Goal: Task Accomplishment & Management: Manage account settings

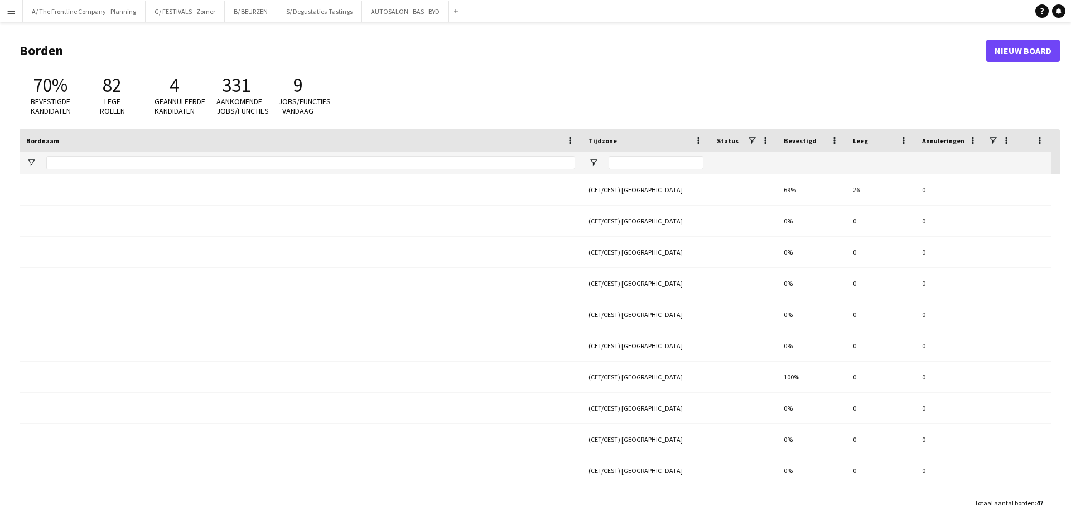
type input "******"
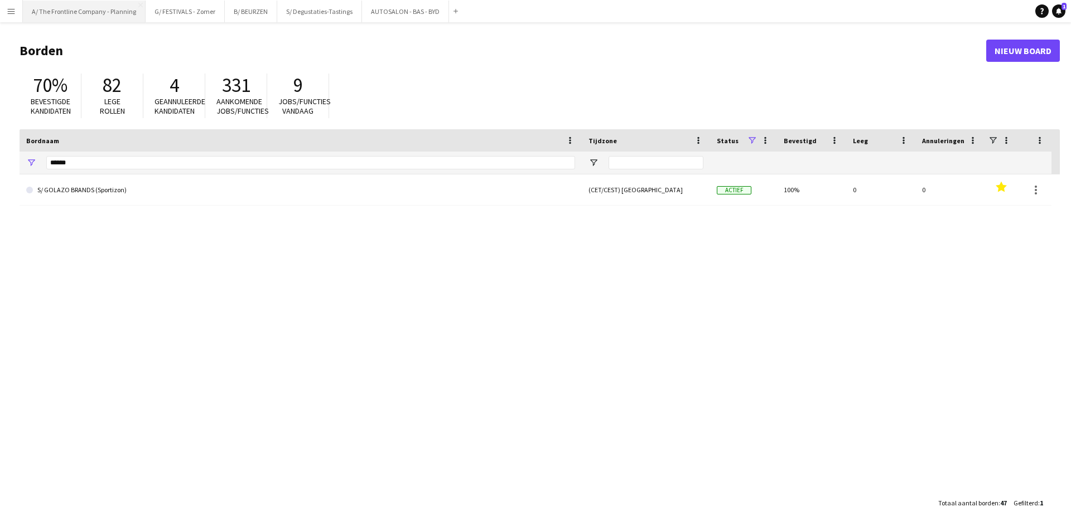
click at [115, 19] on button "A/ The Frontline Company - Planning Sluiten" at bounding box center [84, 12] width 123 height 22
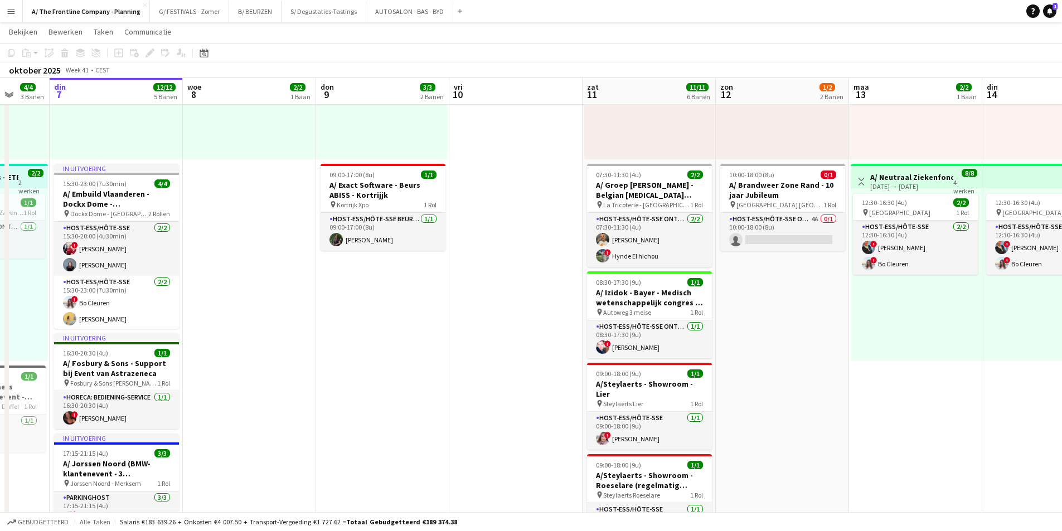
scroll to position [0, 371]
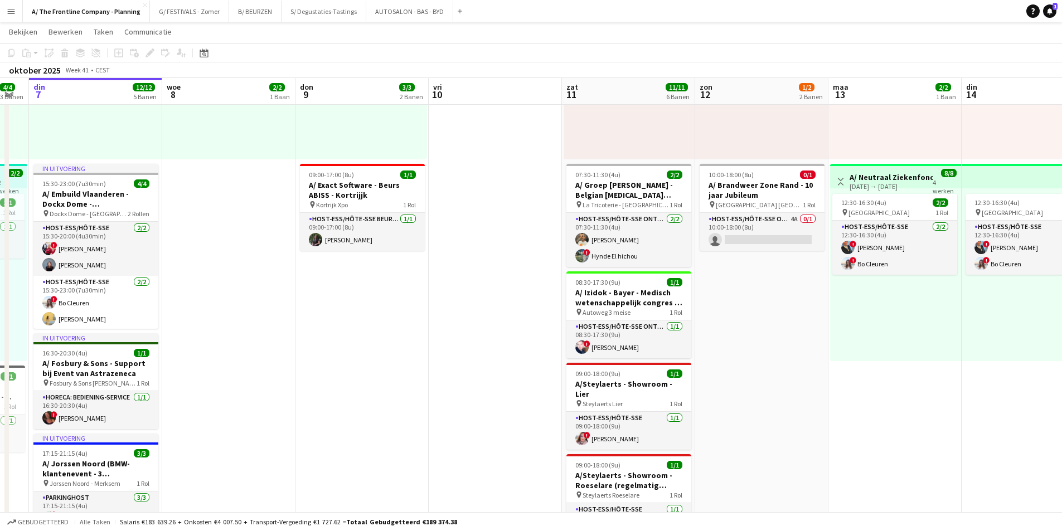
drag, startPoint x: 890, startPoint y: 360, endPoint x: 786, endPoint y: 361, distance: 104.3
click at [786, 361] on app-calendar-viewport "zat 4 12/12 5 Banen zon 5 11/11 5 Banen [DATE] 4/4 3 Banen din 7 12/12 5 Banen …" at bounding box center [531, 535] width 1062 height 1319
click at [794, 220] on app-card-role "Host-ess/Hôte-sse Onthaal-Accueill 4A 0/1 10:00-18:00 (8u) single-neutral-actio…" at bounding box center [762, 232] width 125 height 38
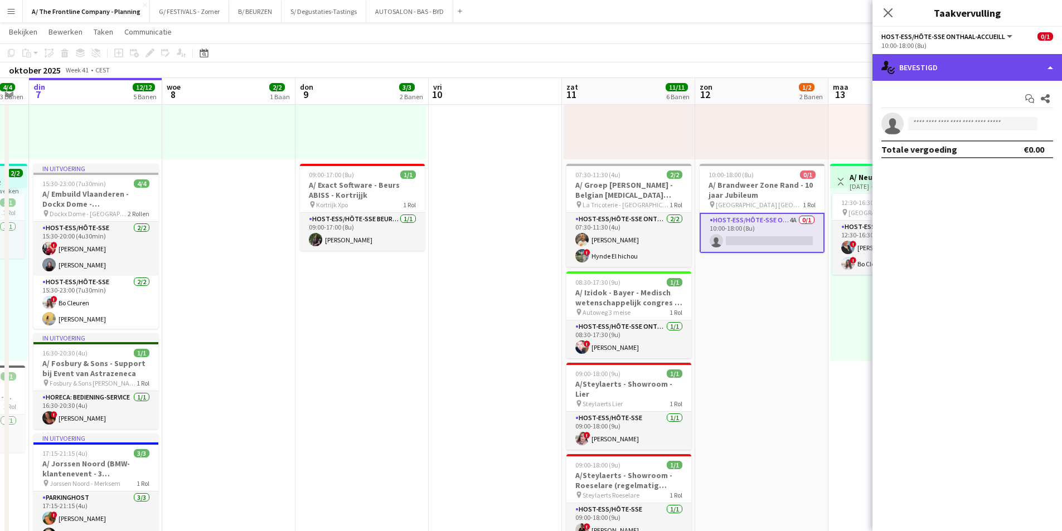
click at [969, 68] on div "single-neutral-actions-check-2 Bevestigd" at bounding box center [968, 67] width 190 height 27
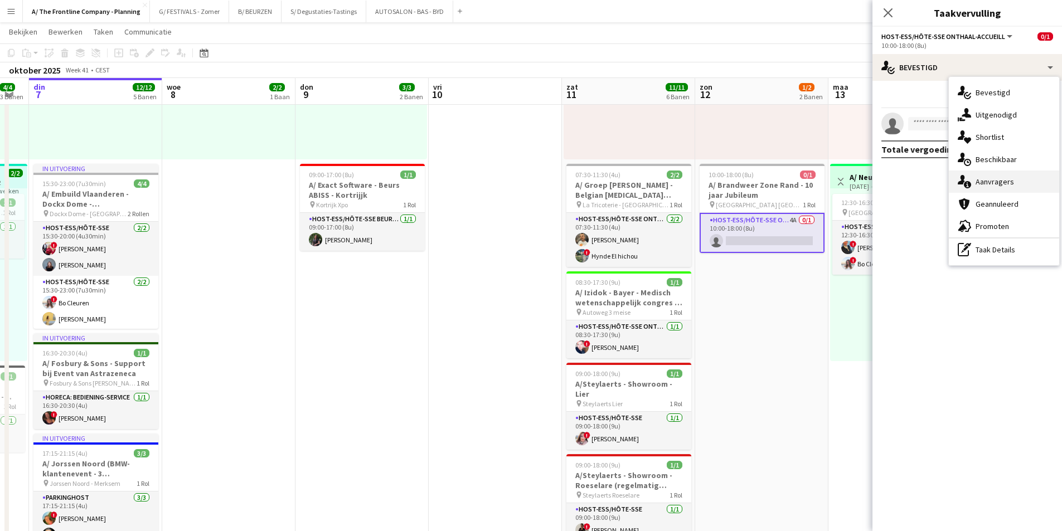
click at [987, 180] on span "Aanvragers" at bounding box center [995, 182] width 38 height 10
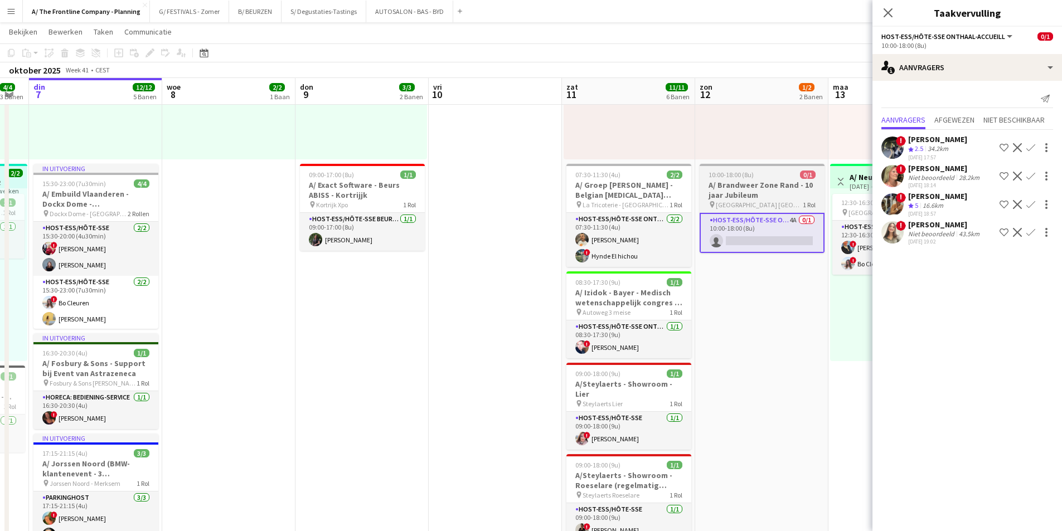
click at [763, 181] on h3 "A/ Brandweer Zone Rand - 10 jaar Jubileum" at bounding box center [762, 190] width 125 height 20
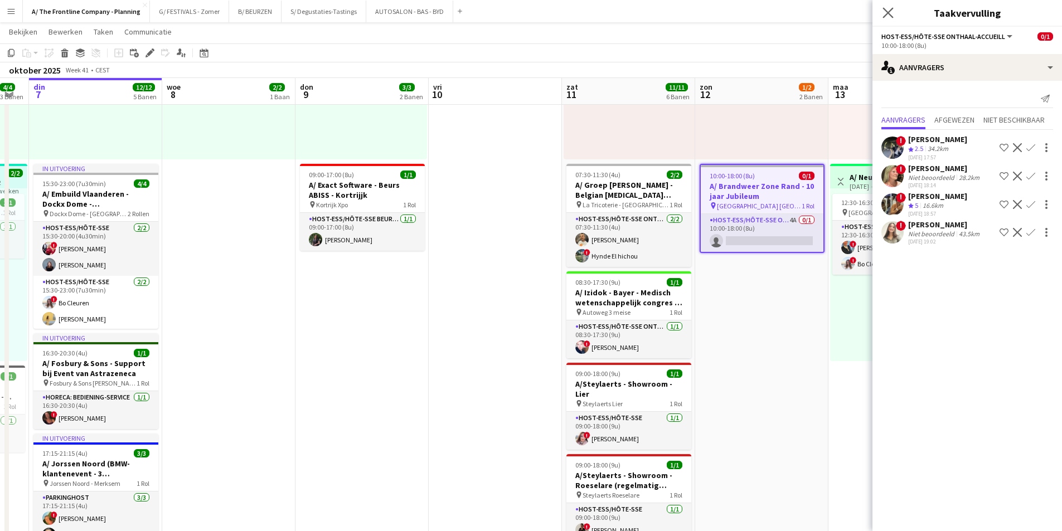
click at [886, 17] on icon "Sluit pop-in" at bounding box center [888, 12] width 11 height 11
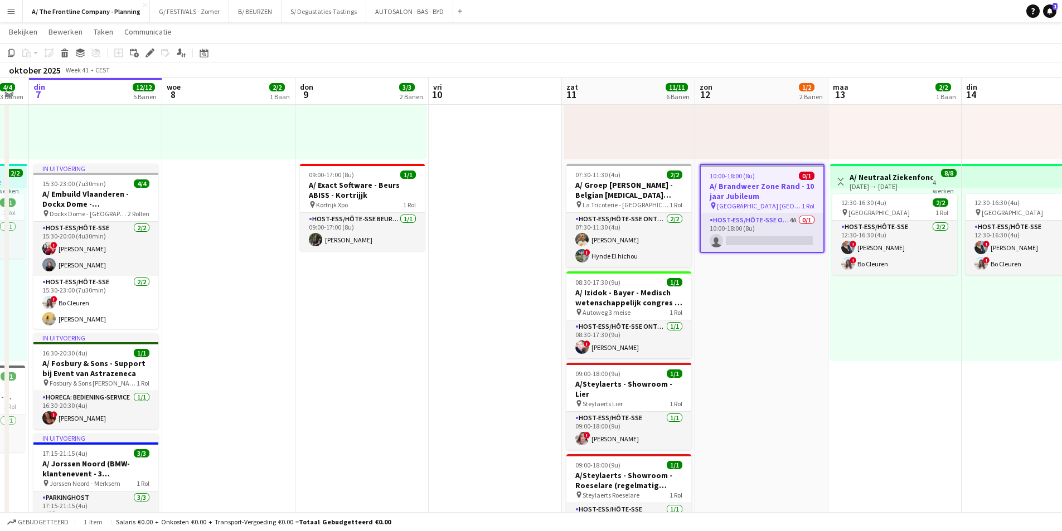
click at [762, 187] on h3 "A/ Brandweer Zone Rand - 10 jaar Jubileum" at bounding box center [762, 191] width 123 height 20
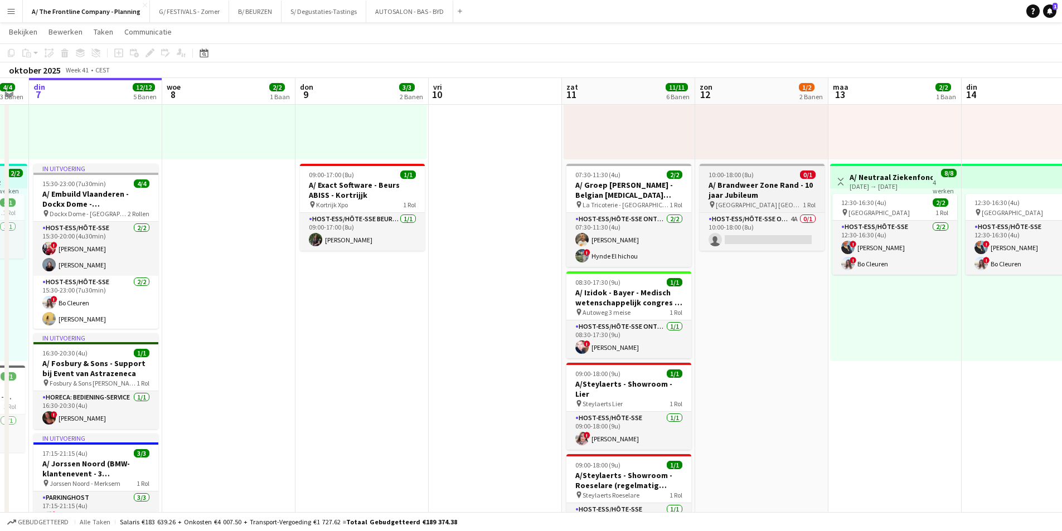
click at [762, 187] on h3 "A/ Brandweer Zone Rand - 10 jaar Jubileum" at bounding box center [762, 190] width 125 height 20
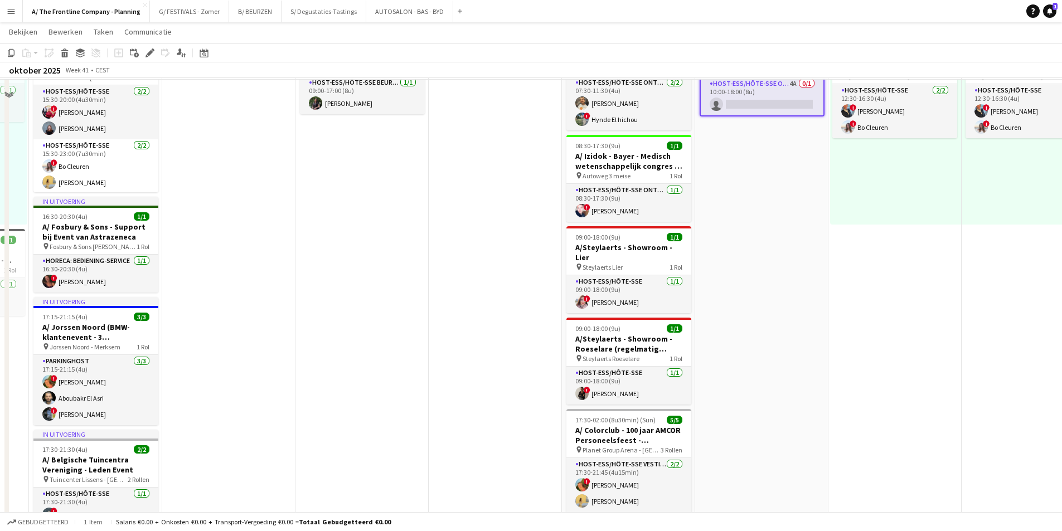
scroll to position [279, 0]
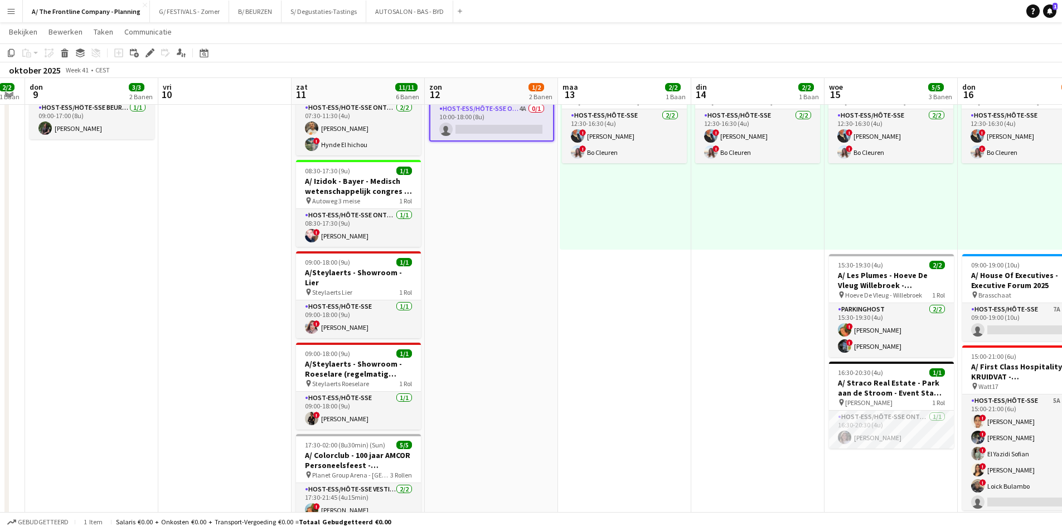
drag, startPoint x: 776, startPoint y: 327, endPoint x: 496, endPoint y: 325, distance: 280.5
click at [496, 325] on app-calendar-viewport "[DATE] 4/4 3 Banen din 7 12/12 5 Banen woe 8 2/2 1 Baan don 9 3/3 2 Banen vri 1…" at bounding box center [531, 424] width 1062 height 1319
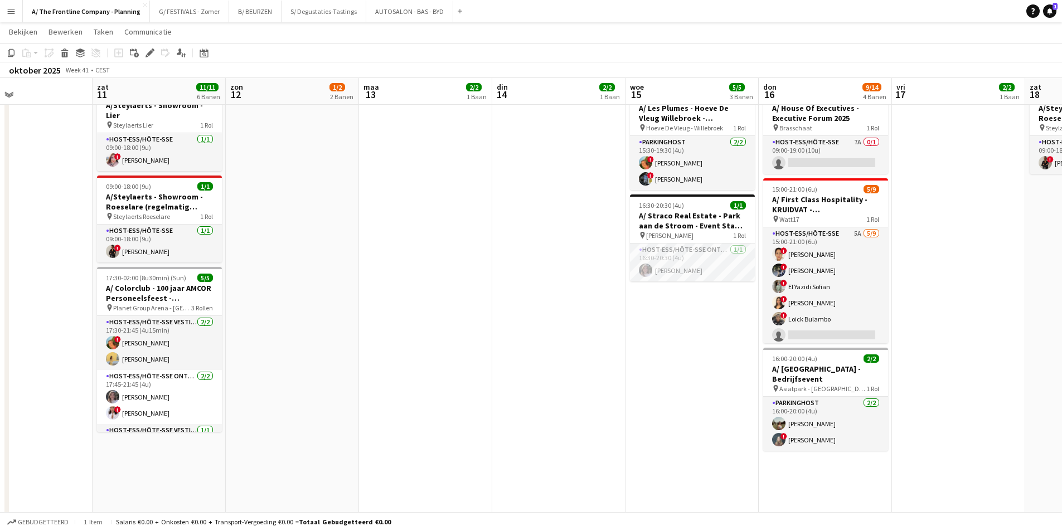
scroll to position [0, 442]
drag, startPoint x: 822, startPoint y: 327, endPoint x: 632, endPoint y: 318, distance: 190.9
click at [632, 318] on app-calendar-viewport "din 7 12/12 5 Banen woe 8 2/2 1 Baan don 9 3/3 2 Banen vri 10 zat 11 11/11 6 Ba…" at bounding box center [531, 256] width 1062 height 1319
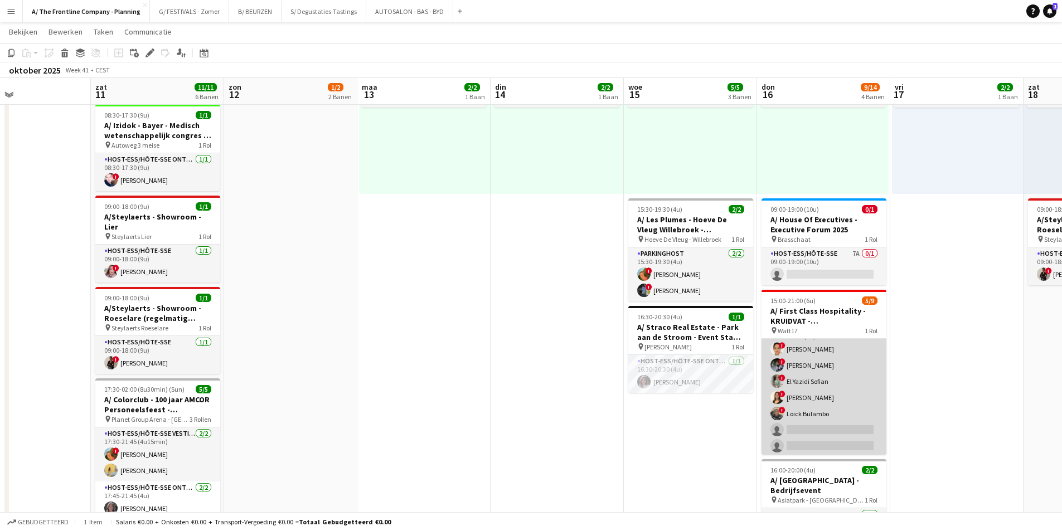
scroll to position [0, 0]
click at [846, 342] on app-card-role "Host-ess/Hôte-sse 5A [DATE] 15:00-21:00 (6u) ! [PERSON_NAME] ! [PERSON_NAME] ! …" at bounding box center [824, 422] width 125 height 167
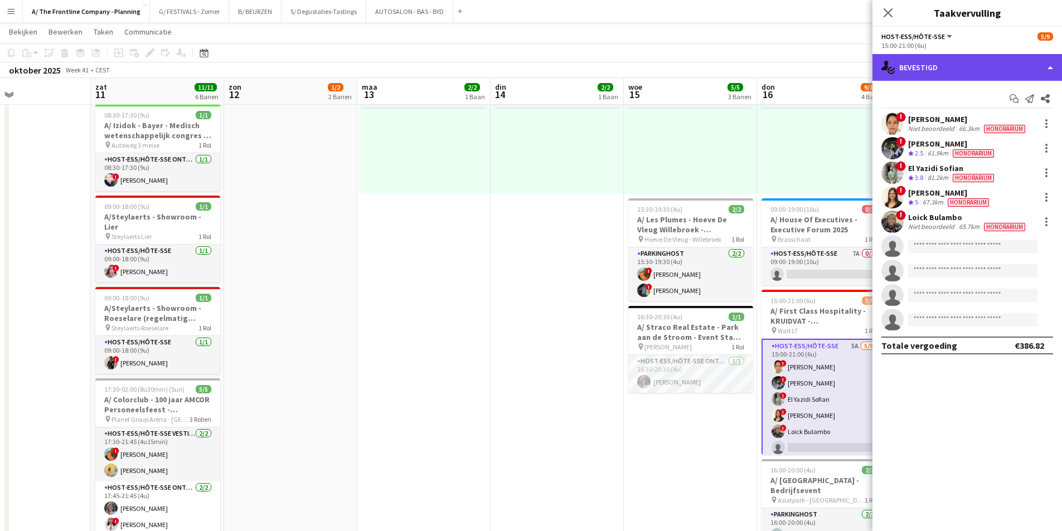
click at [973, 69] on div "single-neutral-actions-check-2 Bevestigd" at bounding box center [968, 67] width 190 height 27
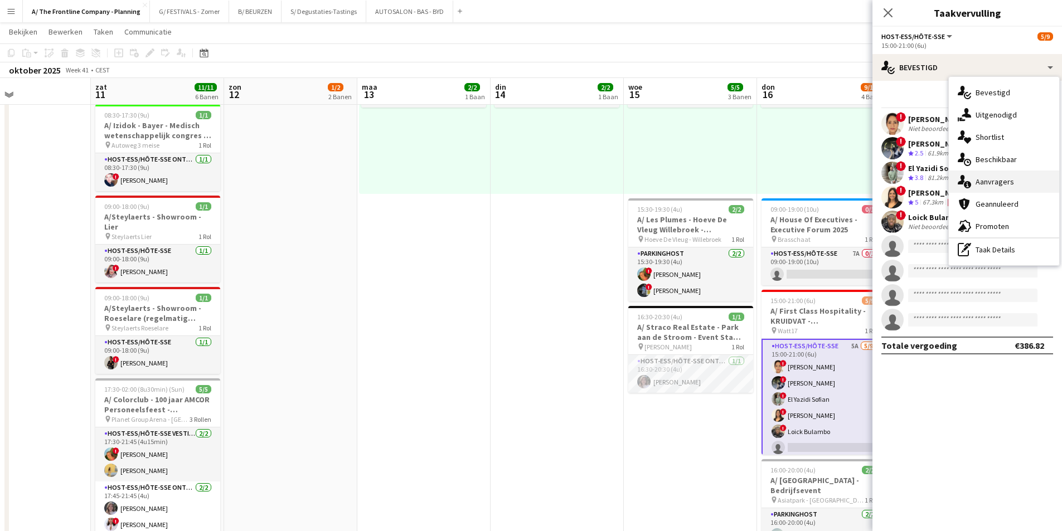
click at [989, 182] on span "Aanvragers" at bounding box center [995, 182] width 38 height 10
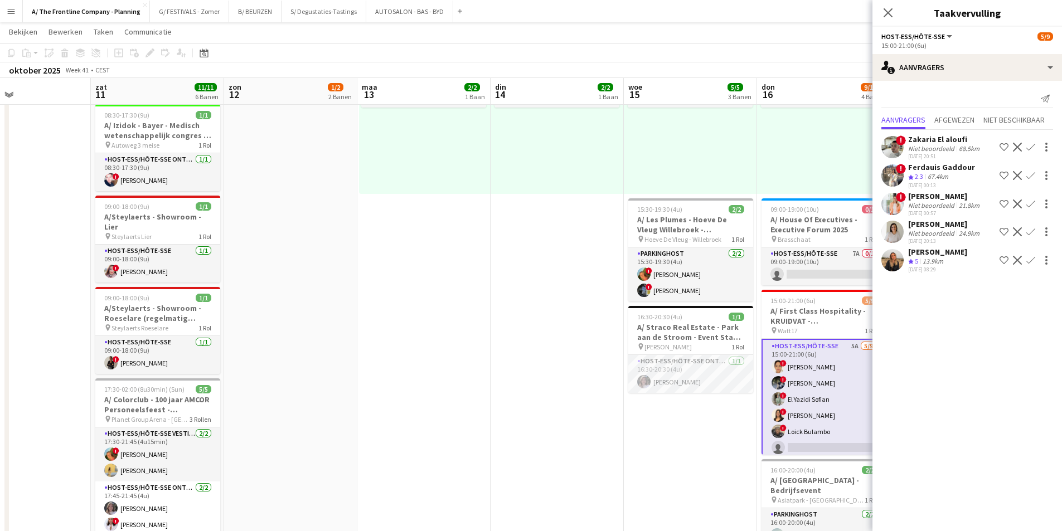
click at [919, 195] on div "[PERSON_NAME]" at bounding box center [945, 196] width 74 height 10
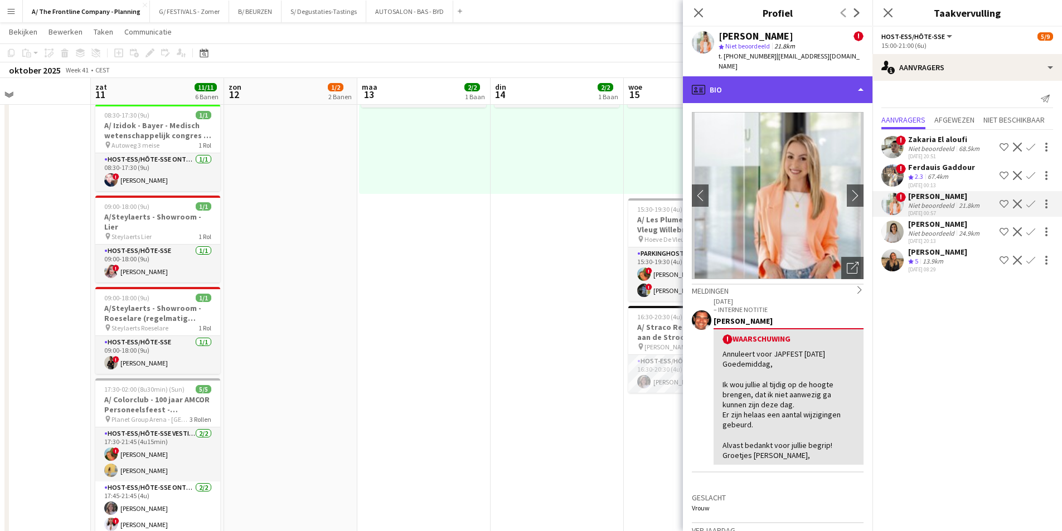
click at [774, 80] on div "profile Bio" at bounding box center [778, 89] width 190 height 27
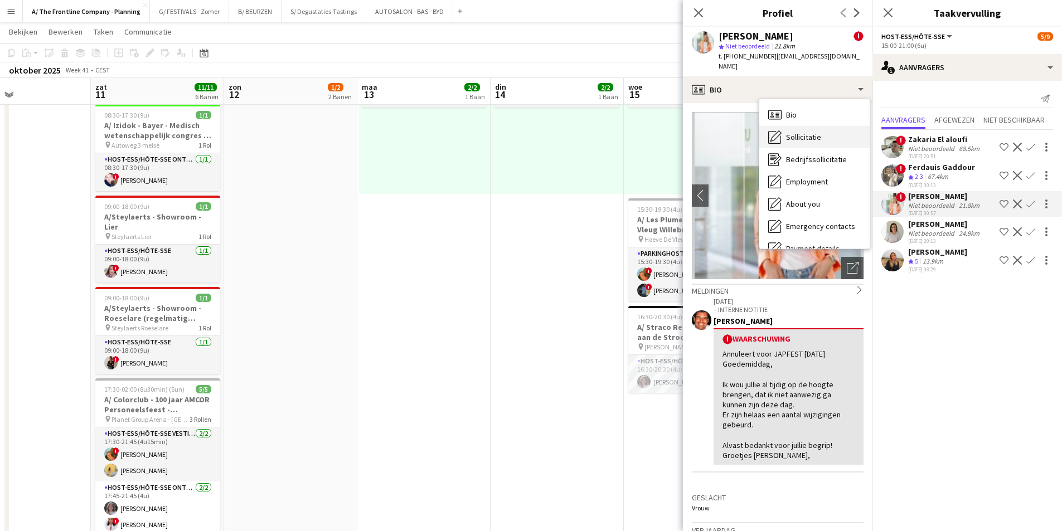
click at [803, 139] on span "Sollicitatie" at bounding box center [803, 137] width 35 height 10
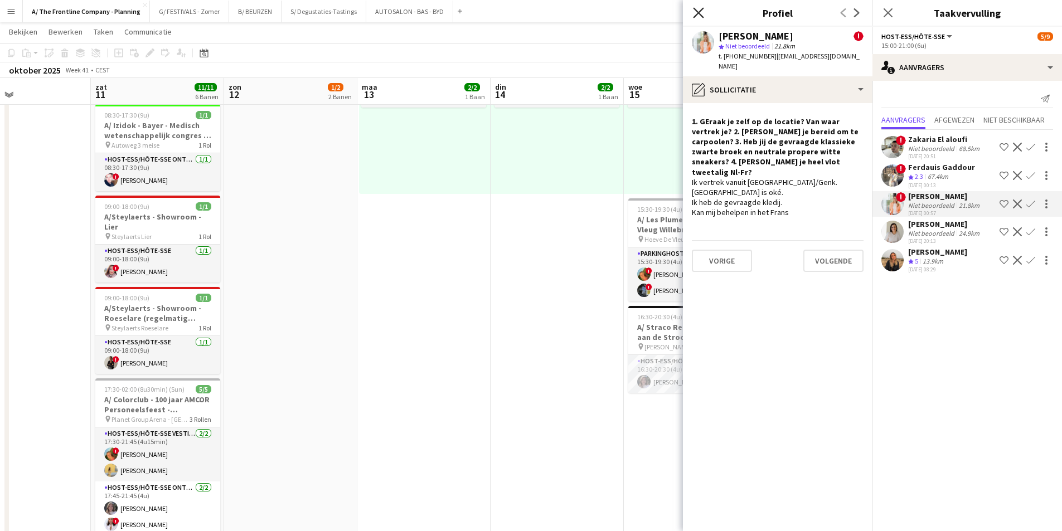
click at [701, 13] on icon "Sluit pop-in" at bounding box center [698, 12] width 11 height 11
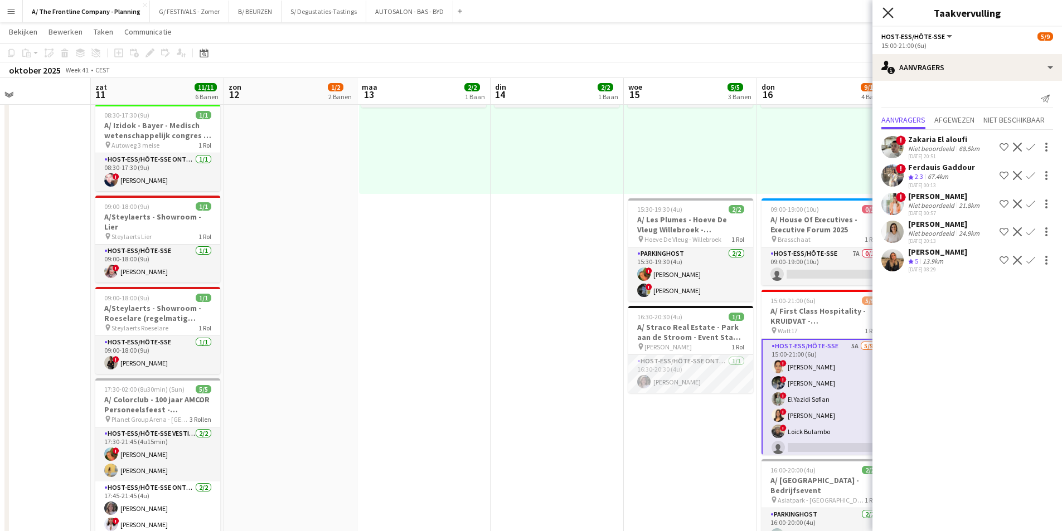
click at [885, 14] on icon "Sluit pop-in" at bounding box center [888, 12] width 11 height 11
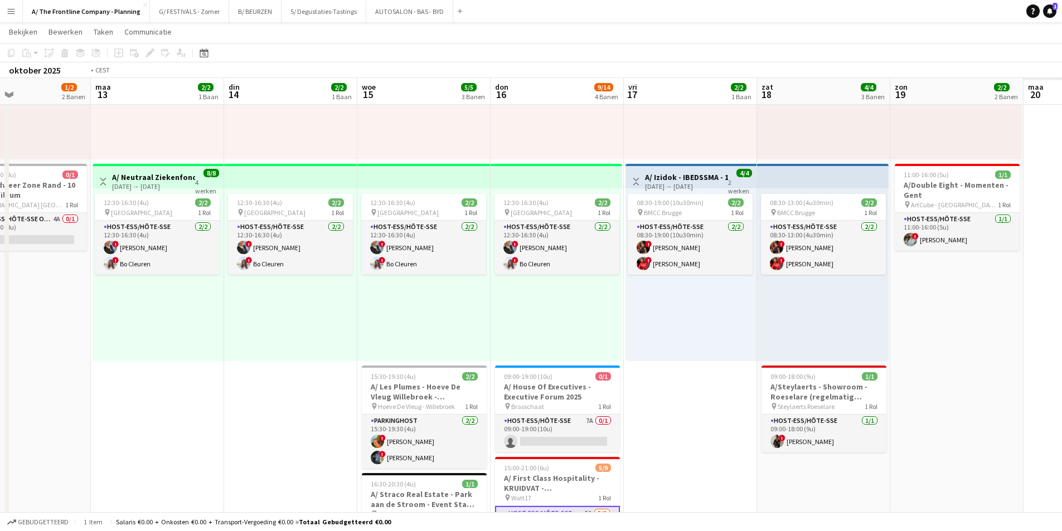
scroll to position [0, 381]
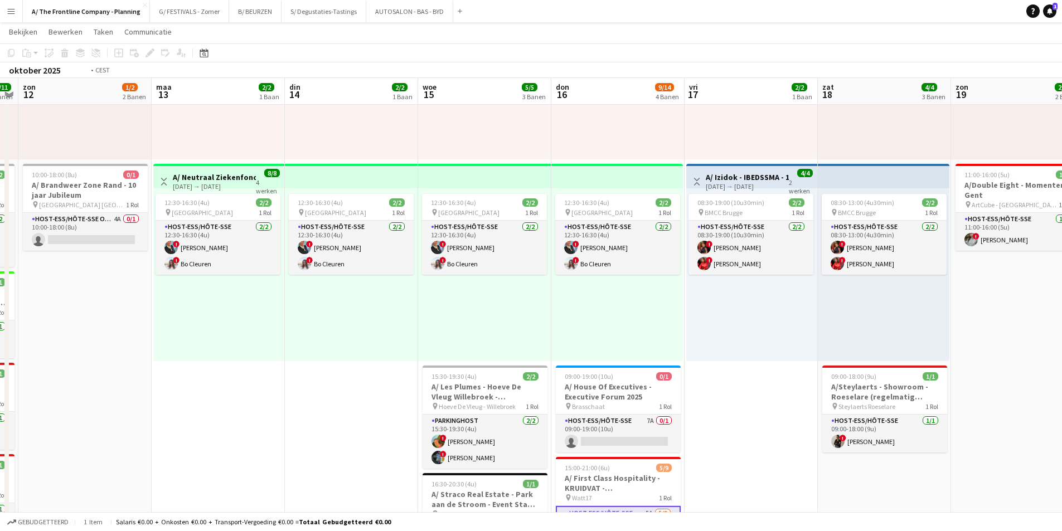
drag, startPoint x: 933, startPoint y: 425, endPoint x: 475, endPoint y: 410, distance: 459.1
click at [461, 419] on app-calendar-viewport "don 9 3/3 2 Banen vri 10 zat 11 11/11 6 Banen zon 12 1/2 2 Banen [DATE] 2/2 1 B…" at bounding box center [531, 535] width 1062 height 1319
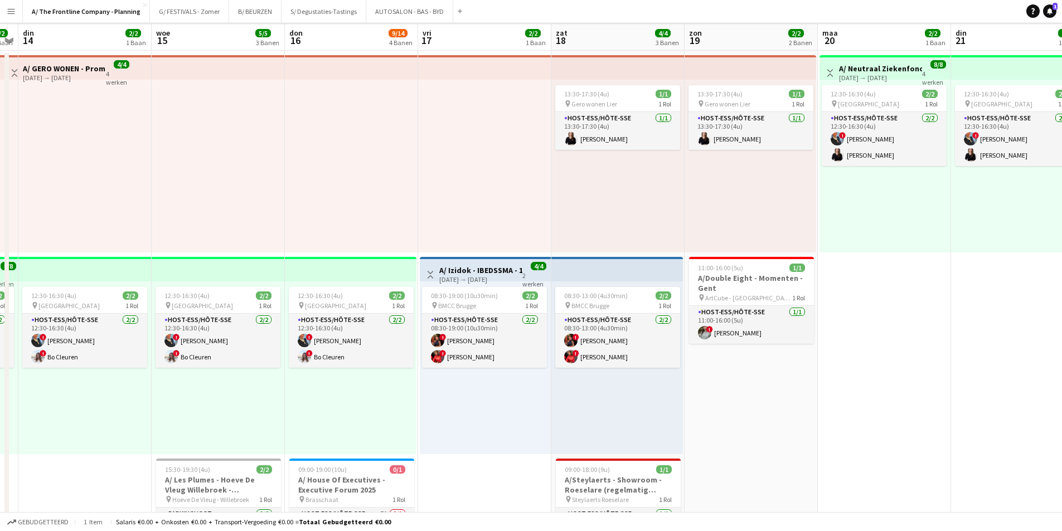
scroll to position [0, 0]
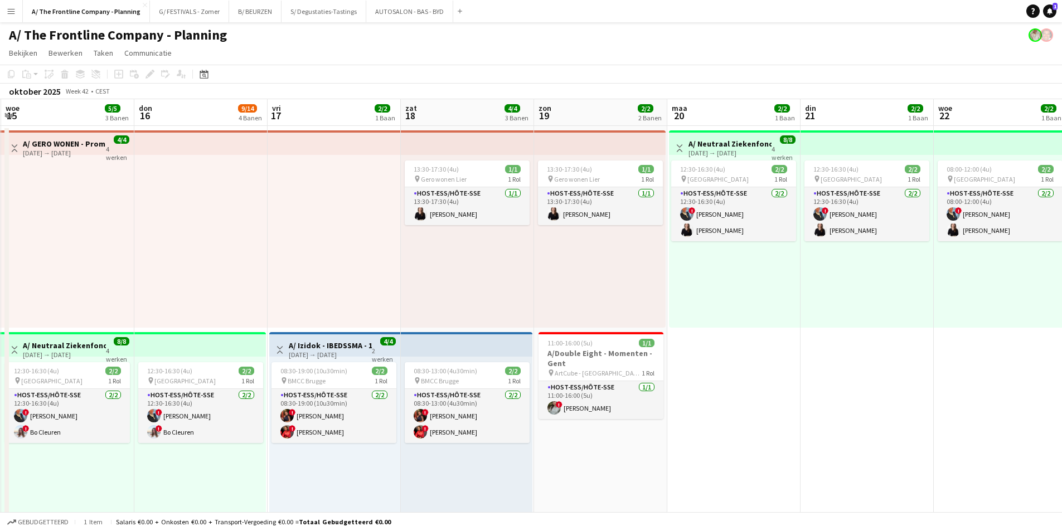
drag, startPoint x: 931, startPoint y: 351, endPoint x: 647, endPoint y: 355, distance: 283.8
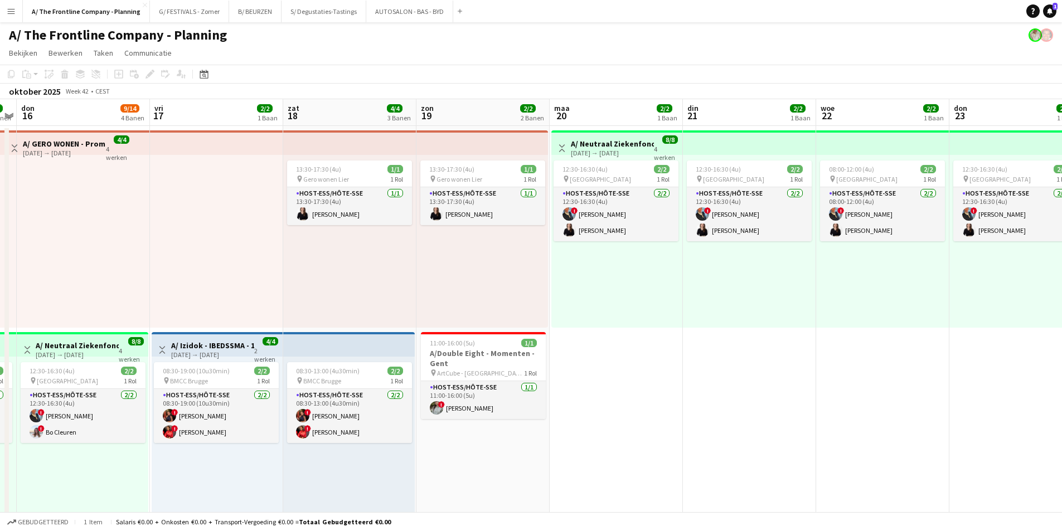
drag, startPoint x: 749, startPoint y: 374, endPoint x: 459, endPoint y: 379, distance: 290.0
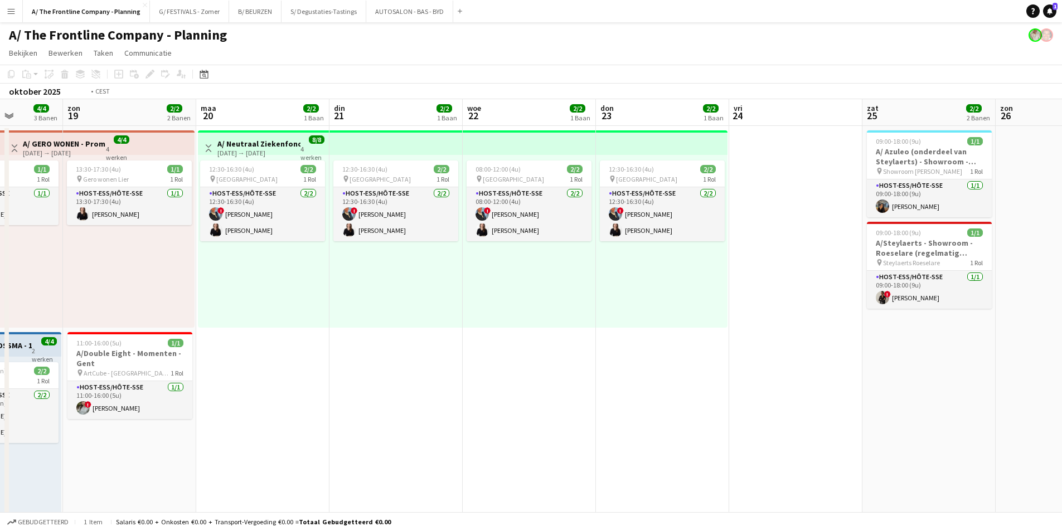
drag, startPoint x: 731, startPoint y: 383, endPoint x: 449, endPoint y: 381, distance: 282.1
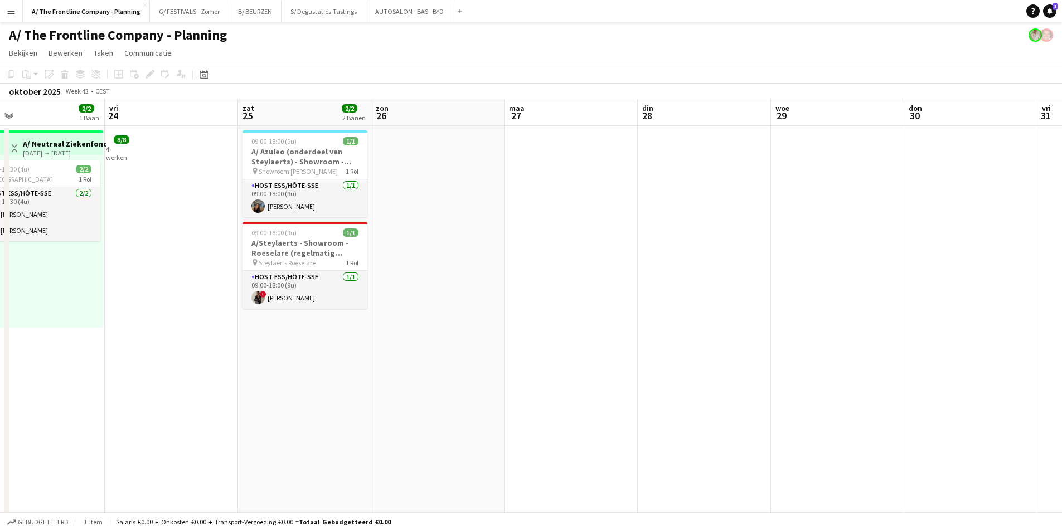
drag, startPoint x: 724, startPoint y: 379, endPoint x: 480, endPoint y: 387, distance: 244.3
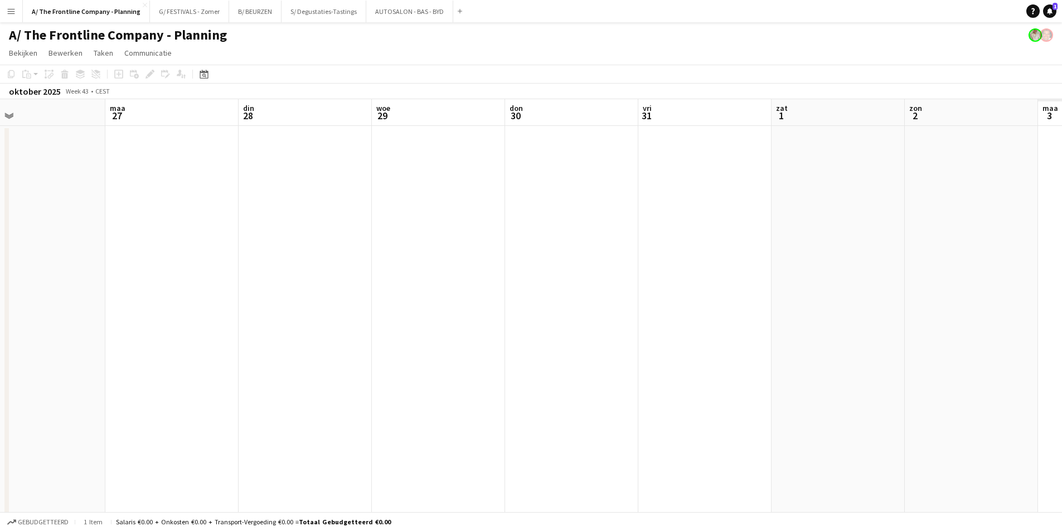
drag, startPoint x: 809, startPoint y: 366, endPoint x: 325, endPoint y: 367, distance: 483.4
drag, startPoint x: 743, startPoint y: 344, endPoint x: 292, endPoint y: 333, distance: 451.2
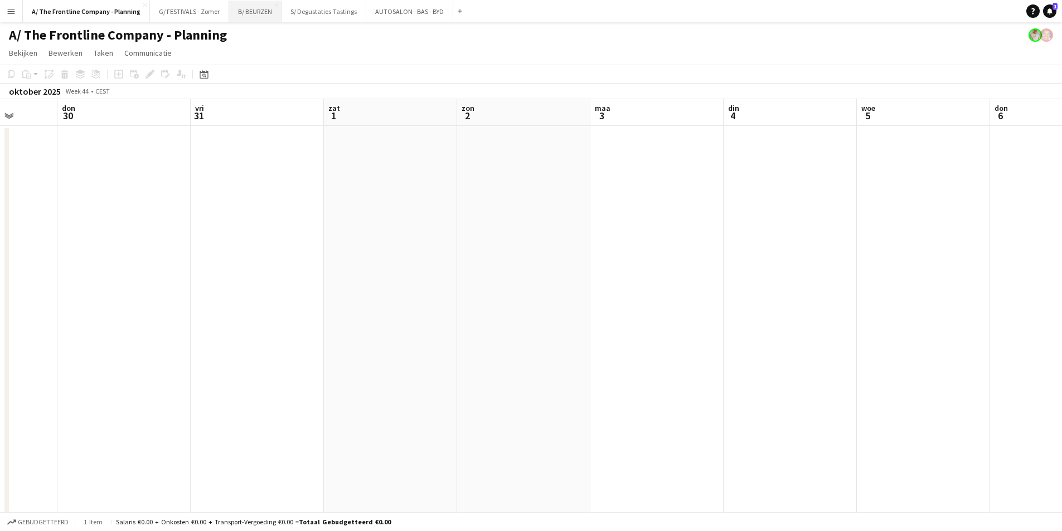
click at [244, 11] on button "B/ BEURZEN Sluiten" at bounding box center [255, 12] width 52 height 22
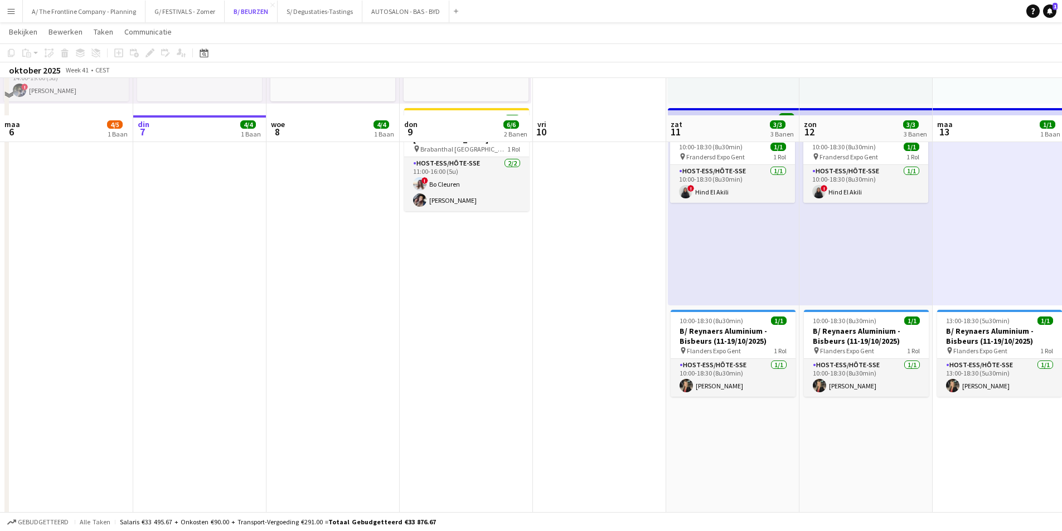
scroll to position [335, 0]
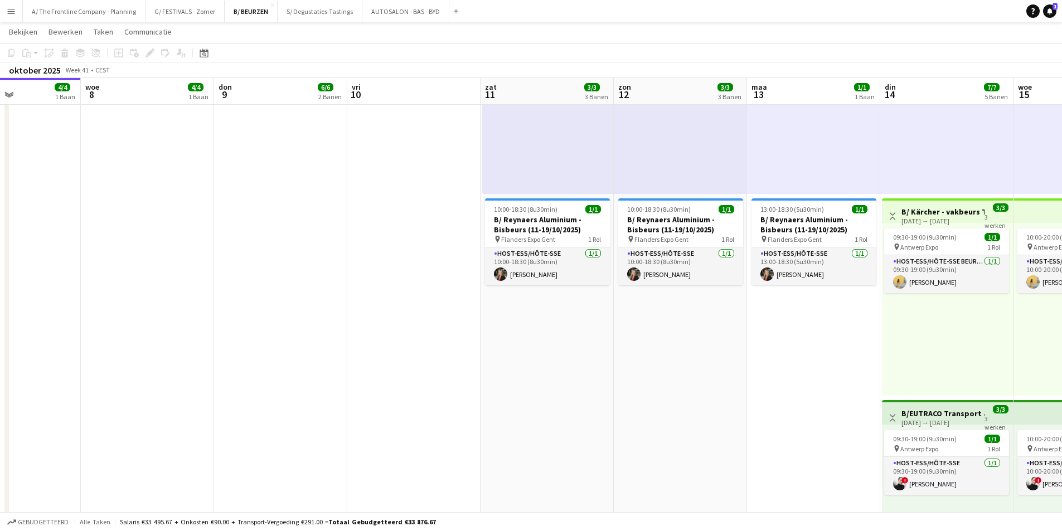
drag, startPoint x: 597, startPoint y: 270, endPoint x: 290, endPoint y: 284, distance: 307.0
click at [290, 284] on app-calendar-viewport "zat 4 4/4 1 Baan zon 5 4/4 1 Baan [DATE] 4/5 1 Baan din 7 4/4 1 Baan woe 8 4/4 …" at bounding box center [531, 443] width 1062 height 1468
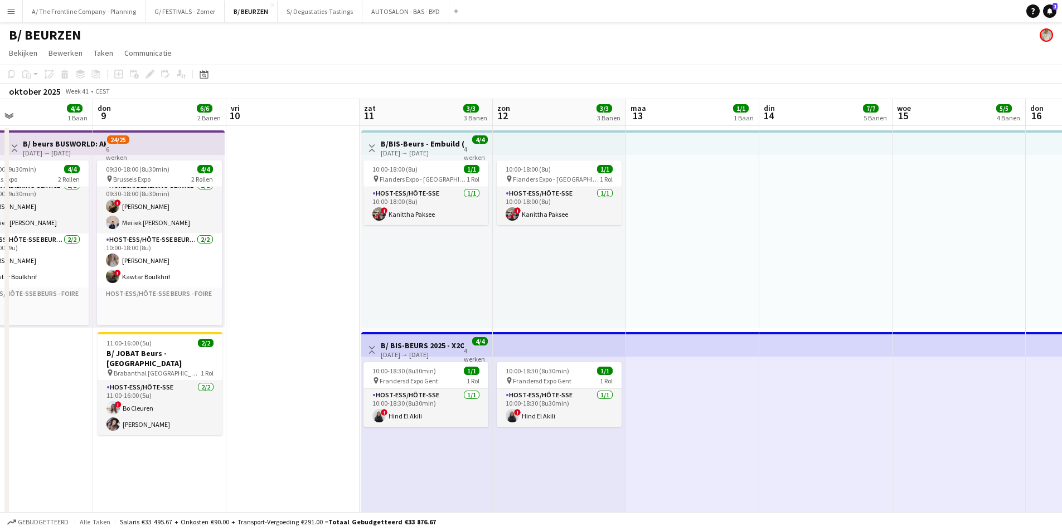
scroll to position [0, 330]
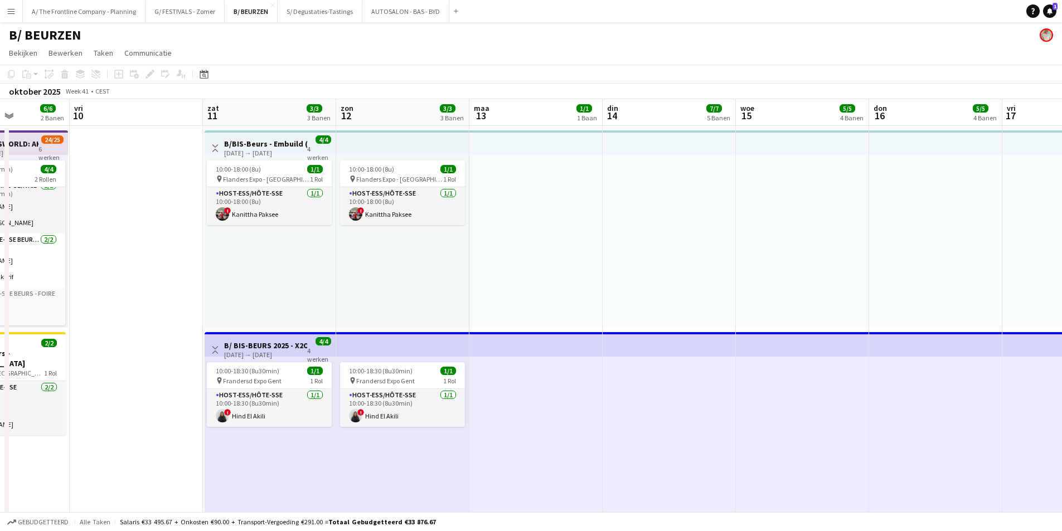
drag, startPoint x: 321, startPoint y: 286, endPoint x: 164, endPoint y: 288, distance: 156.7
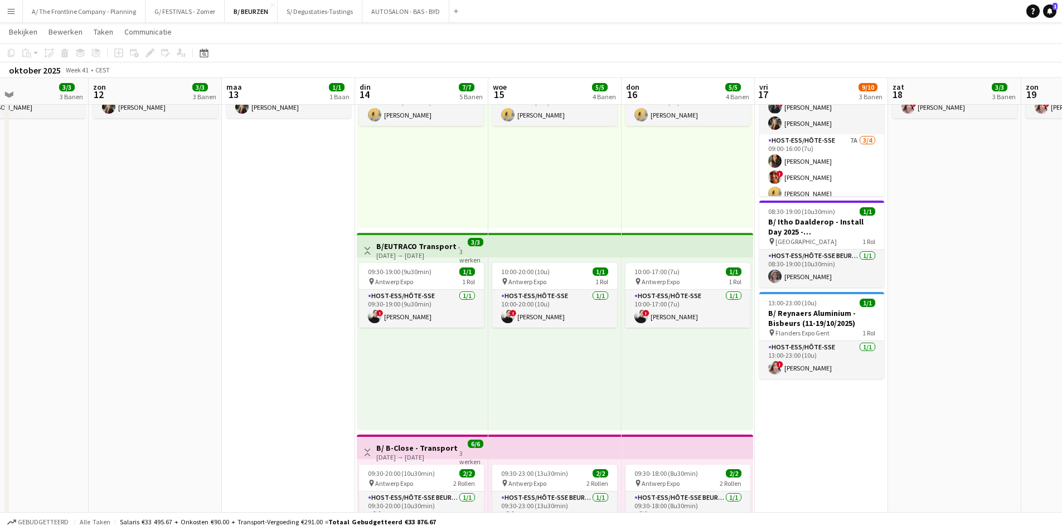
scroll to position [0, 328]
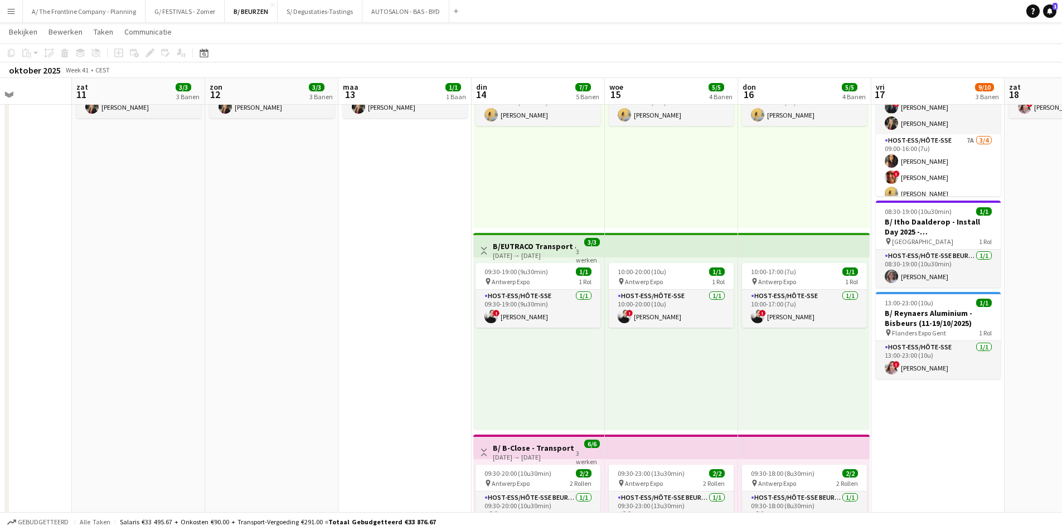
drag, startPoint x: 495, startPoint y: 293, endPoint x: 231, endPoint y: 294, distance: 264.3
click at [231, 294] on app-calendar-viewport "woe 8 4/4 1 Baan don 9 6/6 2 Banen vri 10 zat 11 3/3 3 Banen zon 12 3/3 3 Banen…" at bounding box center [531, 276] width 1062 height 1468
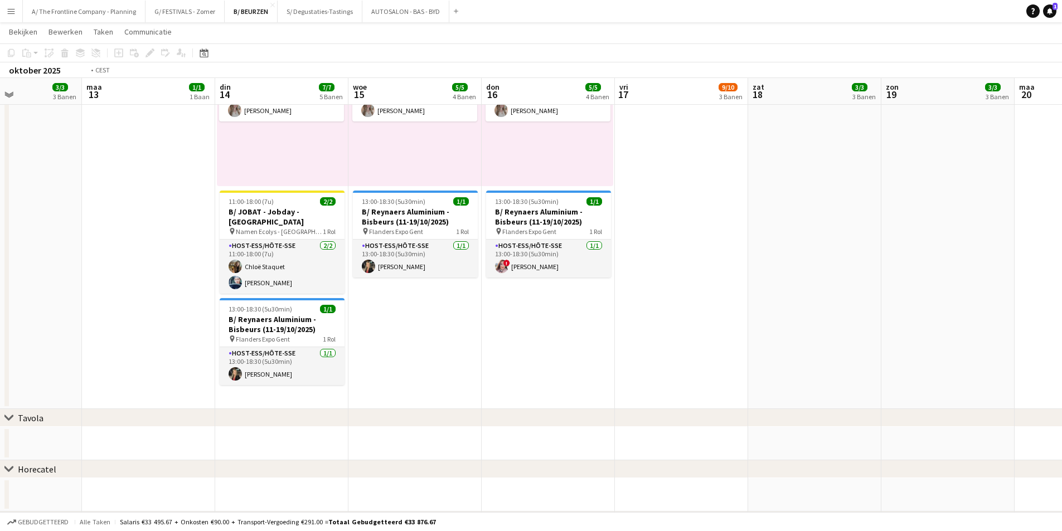
scroll to position [0, 363]
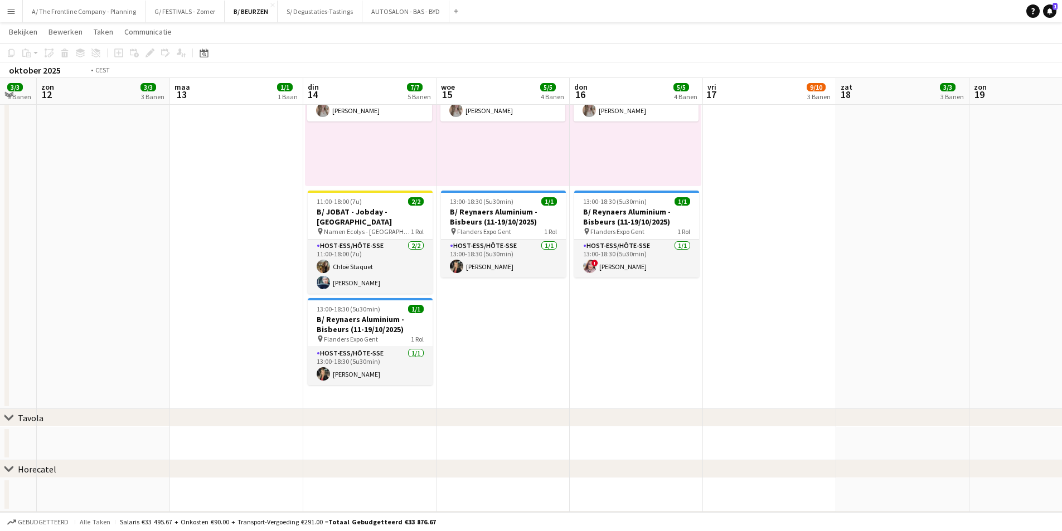
drag, startPoint x: 485, startPoint y: 340, endPoint x: 241, endPoint y: 337, distance: 243.1
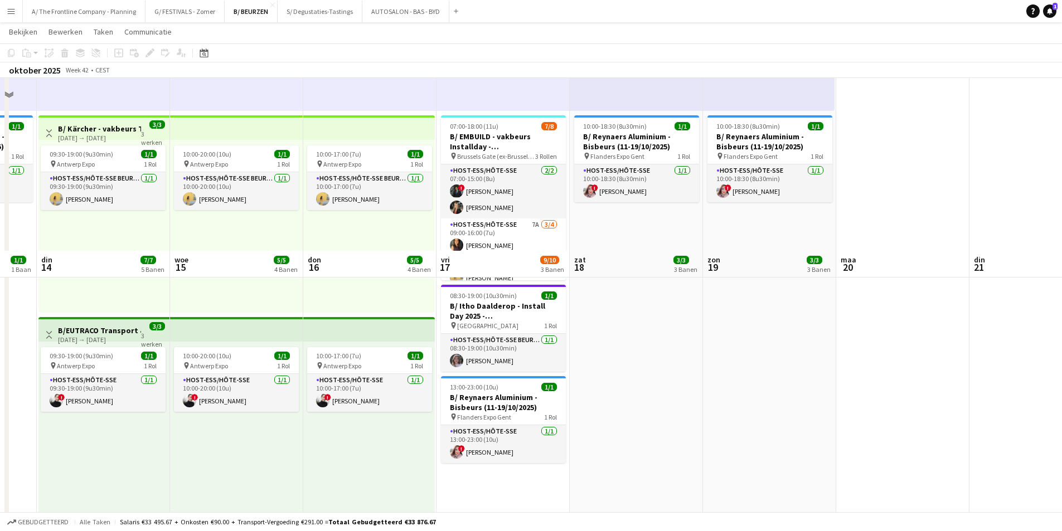
scroll to position [390, 0]
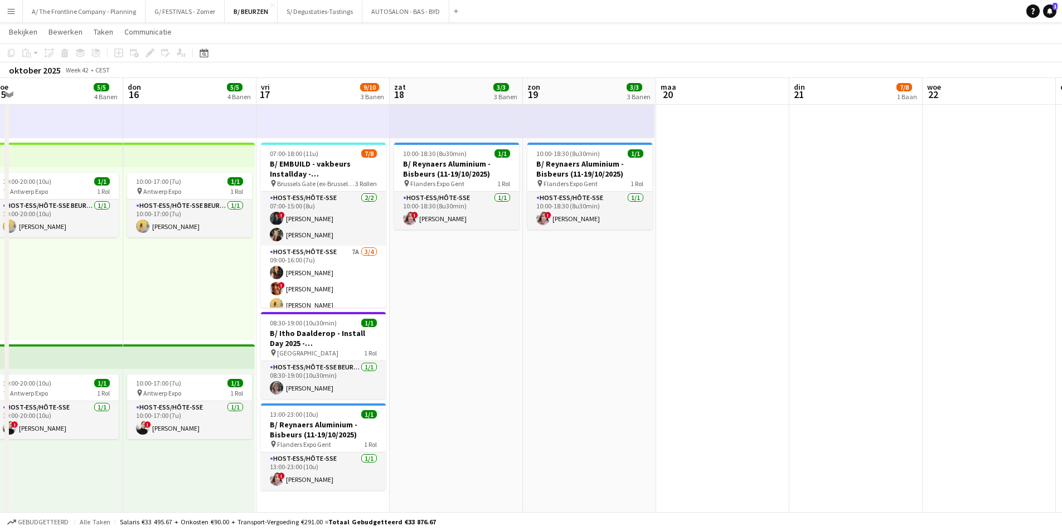
drag, startPoint x: 617, startPoint y: 292, endPoint x: 425, endPoint y: 297, distance: 191.9
click at [425, 297] on app-calendar-viewport "zon 12 3/3 3 Banen [DATE] 1/1 1 Baan din 14 7/7 5 Banen woe 15 5/5 4 Banen don …" at bounding box center [531, 387] width 1062 height 1468
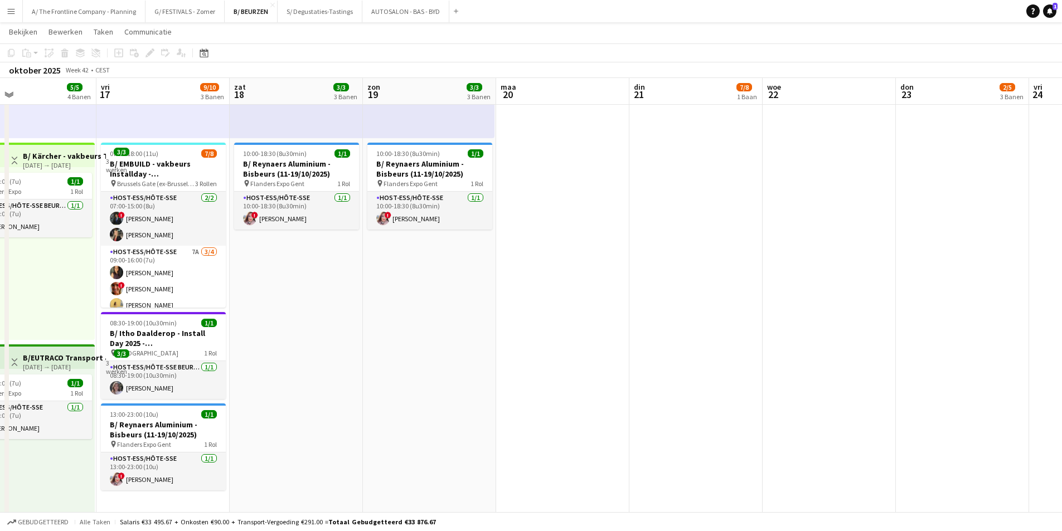
drag, startPoint x: 761, startPoint y: 259, endPoint x: 424, endPoint y: 294, distance: 338.6
click at [424, 294] on app-calendar-viewport "[DATE] 1/1 1 Baan din 14 7/7 5 Banen woe 15 5/5 4 Banen don 16 5/5 4 Banen vri …" at bounding box center [531, 387] width 1062 height 1468
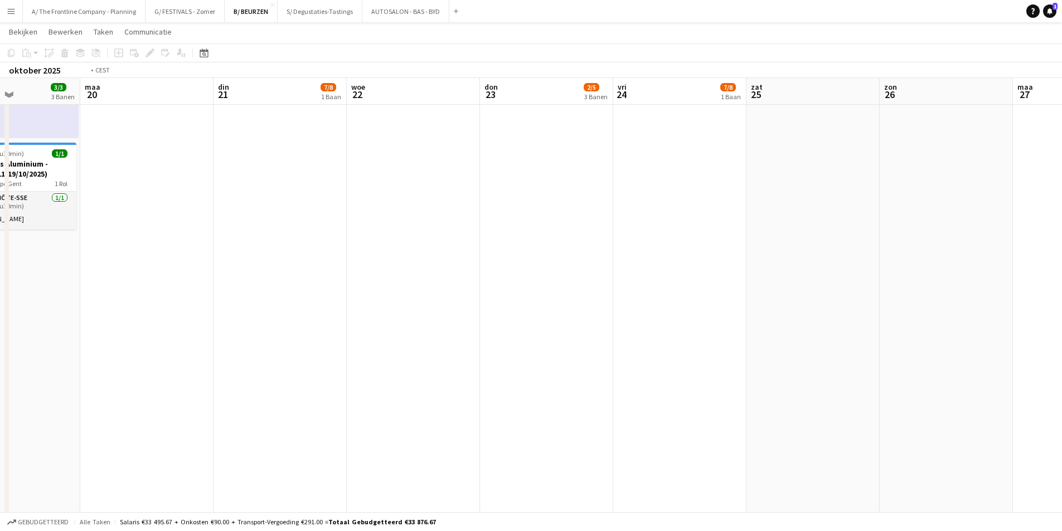
drag, startPoint x: 792, startPoint y: 273, endPoint x: 446, endPoint y: 307, distance: 347.4
click at [430, 308] on app-calendar-viewport "vri 17 9/10 3 Banen zat 18 3/3 3 Banen zon 19 3/3 3 Banen [DATE] din 21 7/8 1 B…" at bounding box center [531, 387] width 1062 height 1468
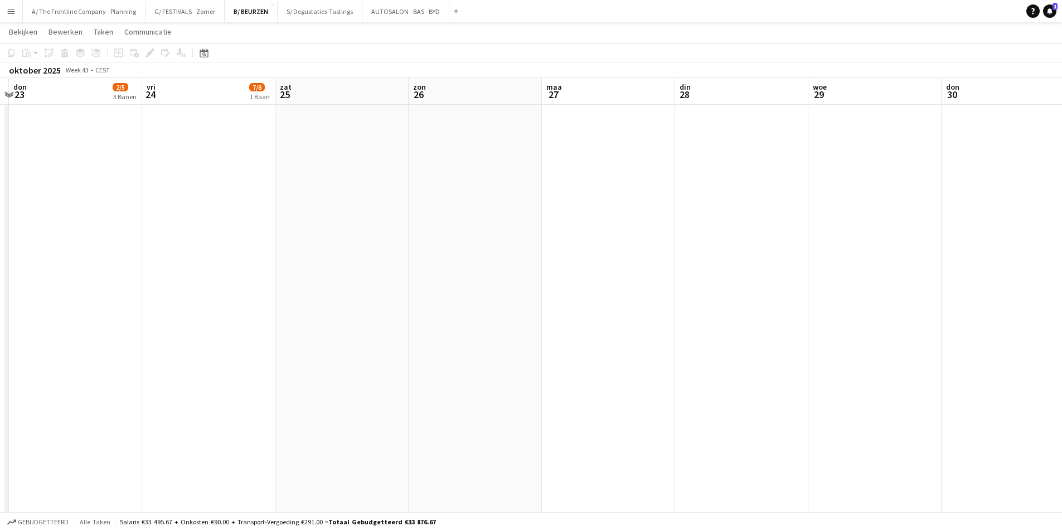
drag, startPoint x: 846, startPoint y: 294, endPoint x: 449, endPoint y: 311, distance: 397.4
click at [434, 312] on app-calendar-viewport "[DATE] din 21 7/8 1 Baan woe 22 don 23 2/5 3 Banen vri 24 7/8 1 Baan zat 25 [DA…" at bounding box center [531, 387] width 1062 height 1468
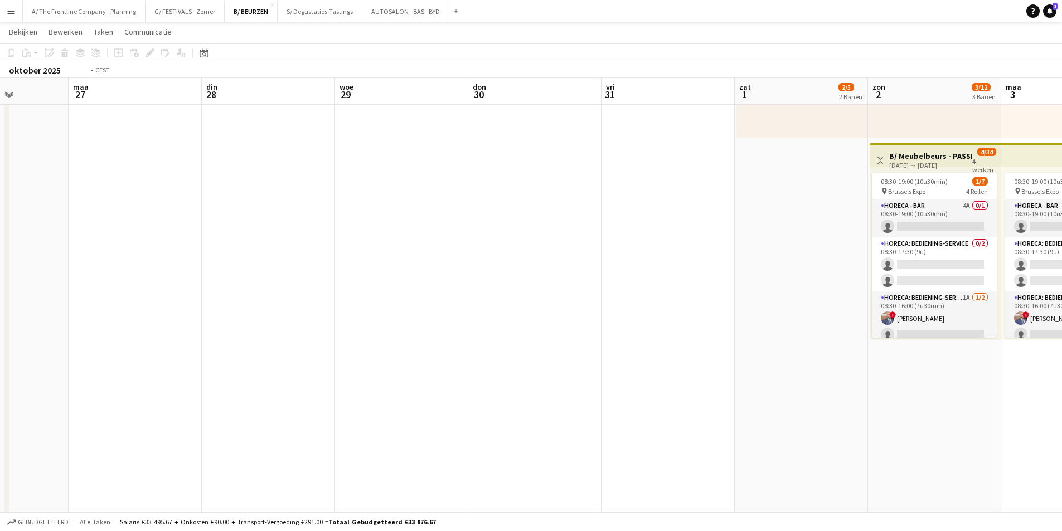
drag, startPoint x: 754, startPoint y: 305, endPoint x: 355, endPoint y: 310, distance: 399.8
click at [355, 310] on app-calendar-viewport "vri 24 7/8 1 Baan zat 25 [DATE] din 28 woe 29 don 30 vri 31 zat 1 2/5 2 Banen z…" at bounding box center [531, 387] width 1062 height 1468
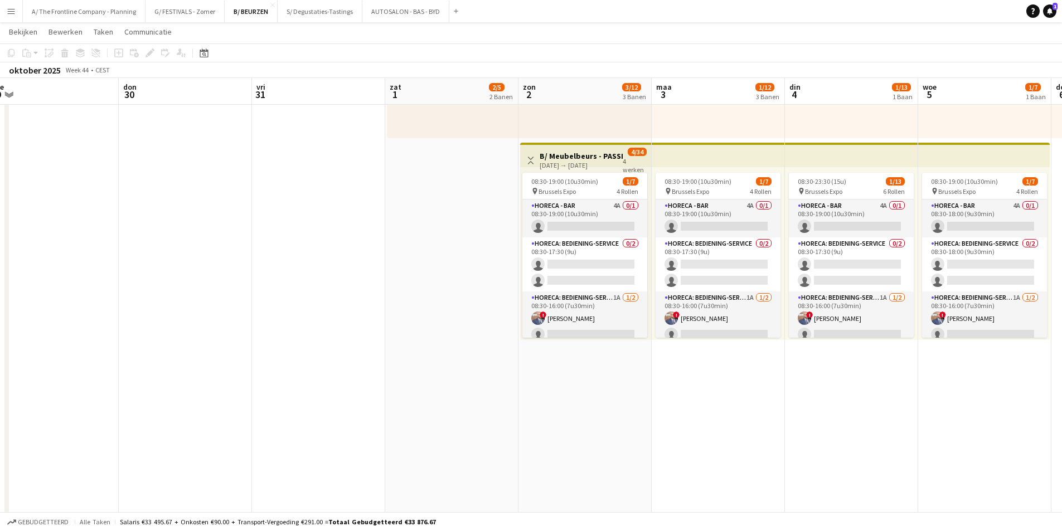
drag, startPoint x: 592, startPoint y: 304, endPoint x: 376, endPoint y: 314, distance: 216.6
click at [376, 314] on app-calendar-viewport "[DATE] din 28 woe 29 don 30 vri 31 zat 1 2/5 2 Banen zon 2 3/12 3 Banen [DATE] …" at bounding box center [531, 387] width 1062 height 1468
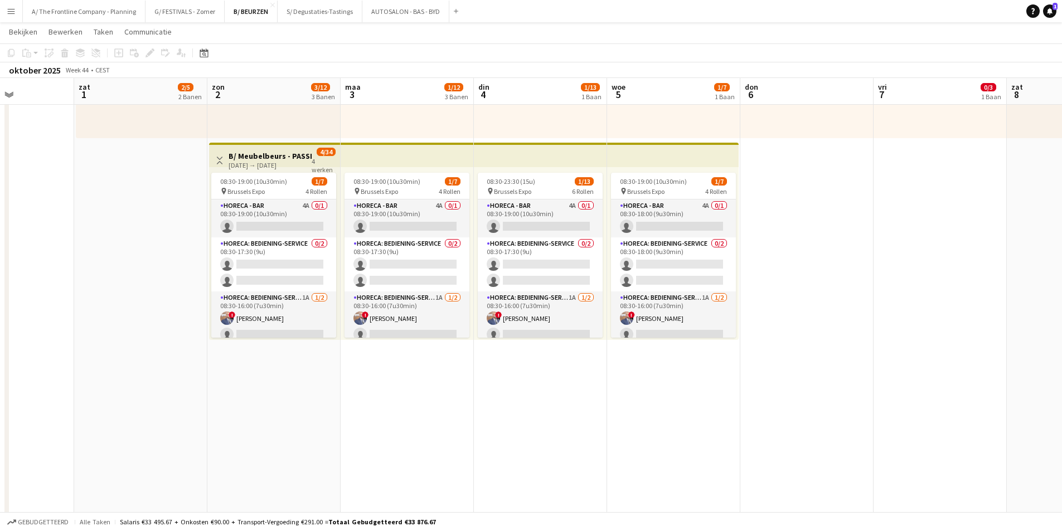
scroll to position [0, 344]
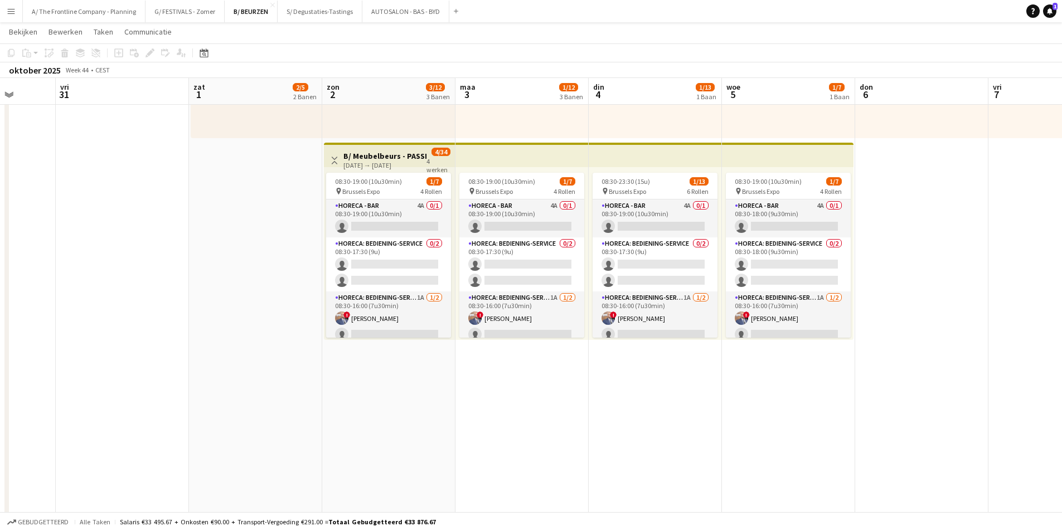
drag, startPoint x: 481, startPoint y: 352, endPoint x: 285, endPoint y: 352, distance: 196.3
click at [285, 352] on app-calendar-viewport "din 28 woe 29 don 30 vri 31 zat 1 2/5 2 Banen zon 2 3/12 3 Banen [DATE] 1/12 3 …" at bounding box center [531, 387] width 1062 height 1468
click at [409, 202] on app-card-role "Horeca - Bar 4A 0/1 08:30-19:00 (10u30min) single-neutral-actions" at bounding box center [388, 219] width 125 height 38
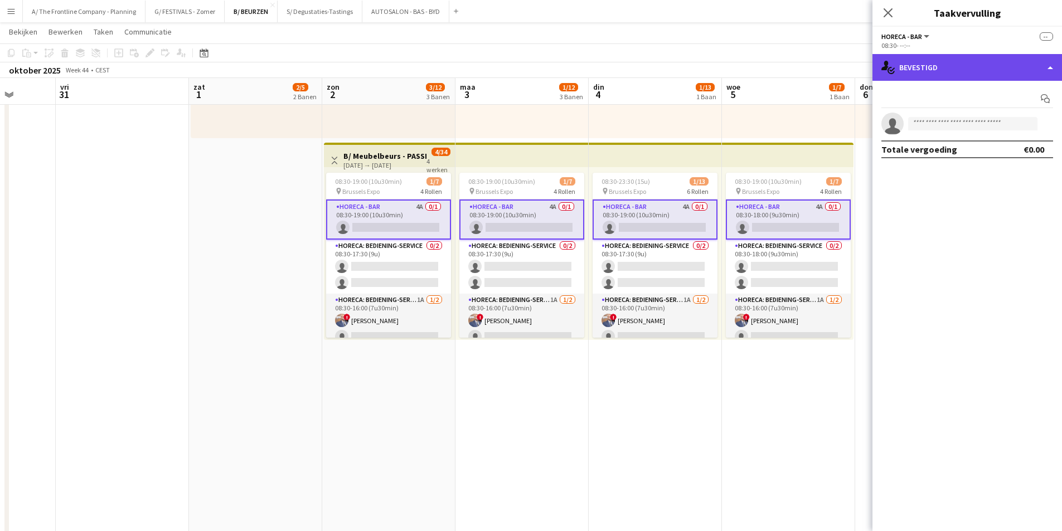
click at [922, 69] on div "single-neutral-actions-check-2 Bevestigd" at bounding box center [968, 67] width 190 height 27
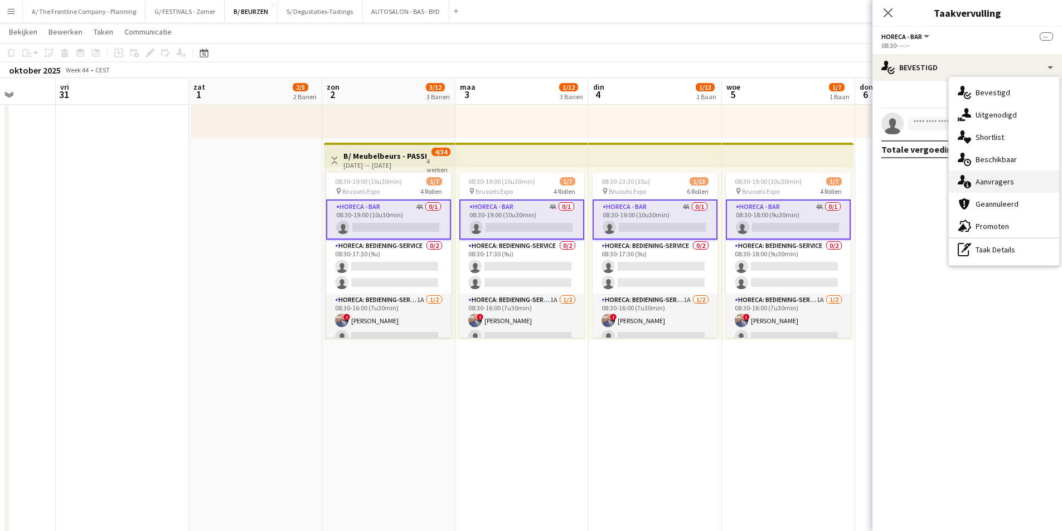
click at [971, 186] on div "single-neutral-actions-information Aanvragers" at bounding box center [1004, 182] width 110 height 22
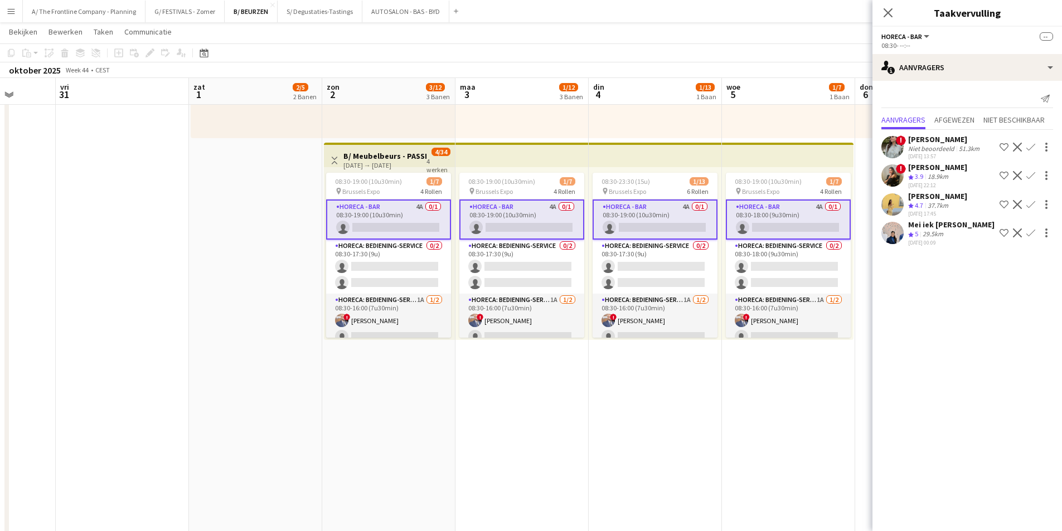
click at [889, 235] on app-user-avatar at bounding box center [893, 233] width 22 height 22
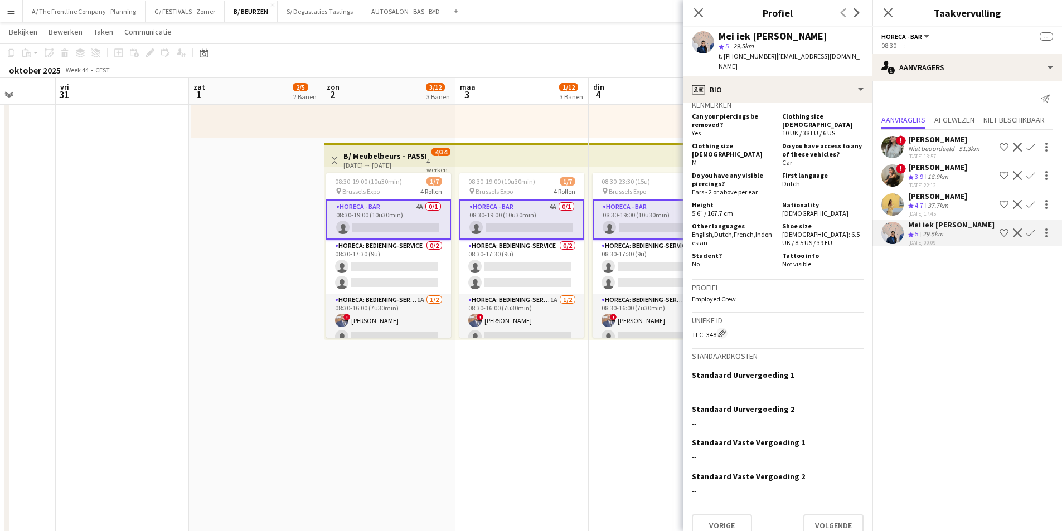
scroll to position [570, 0]
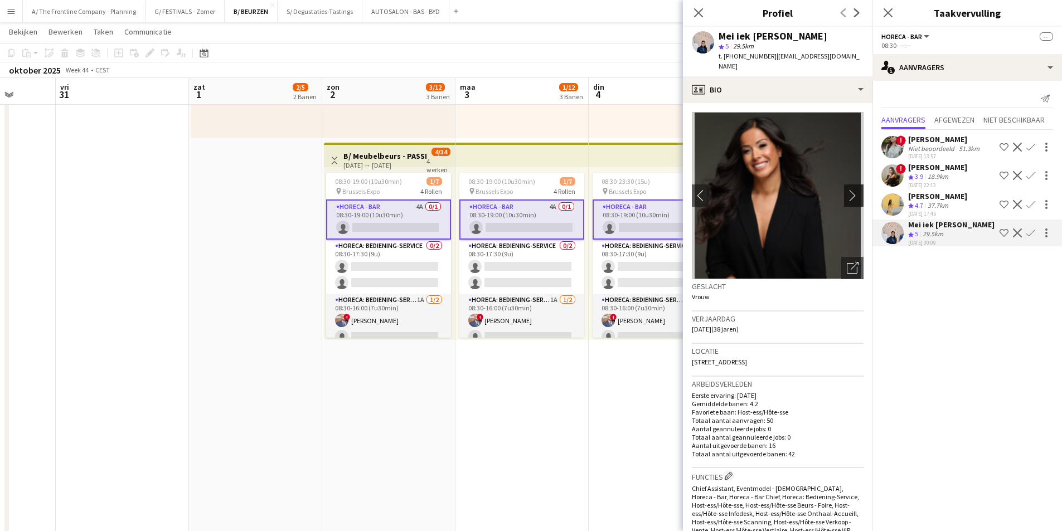
click at [847, 190] on app-icon "chevron-right" at bounding box center [855, 196] width 17 height 12
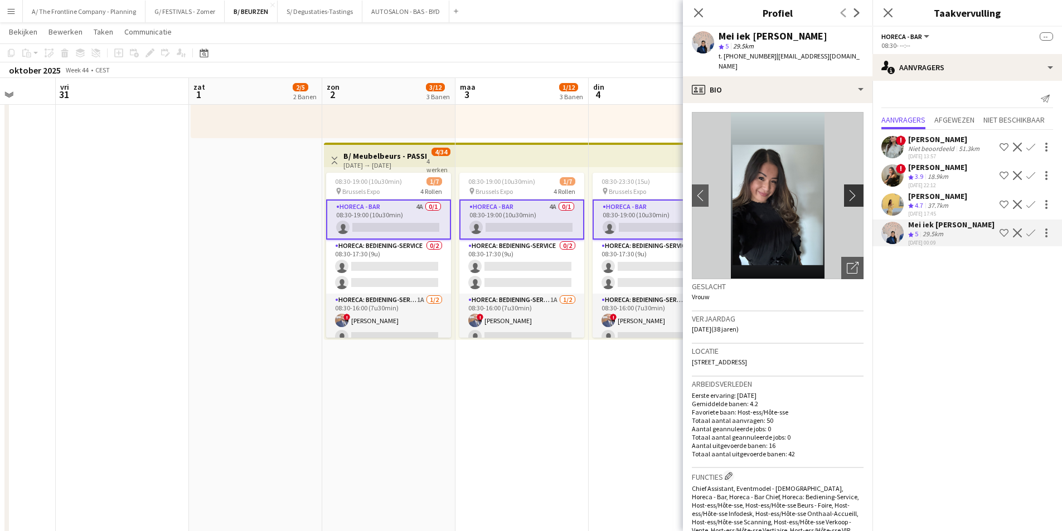
click at [847, 190] on app-icon "chevron-right" at bounding box center [855, 196] width 17 height 12
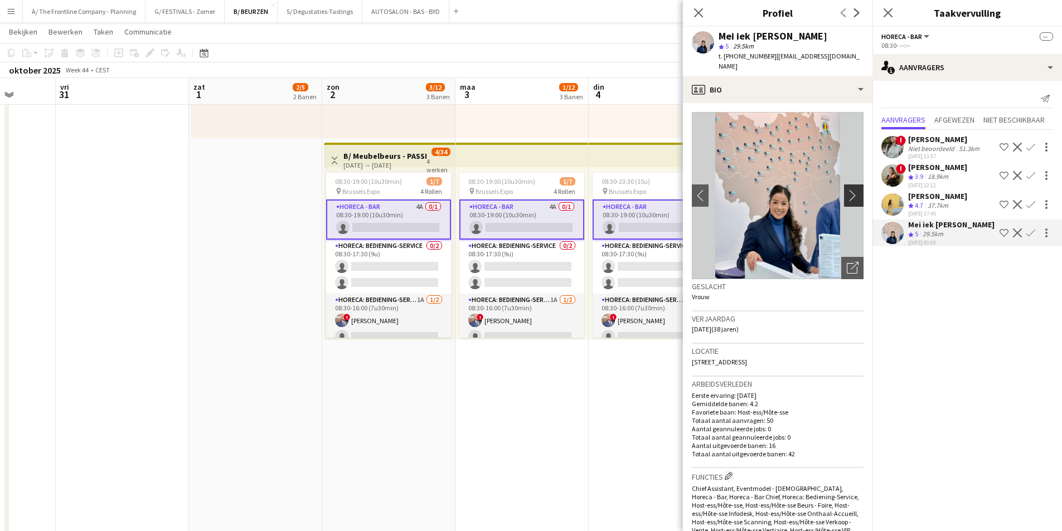
click at [847, 190] on app-icon "chevron-right" at bounding box center [855, 196] width 17 height 12
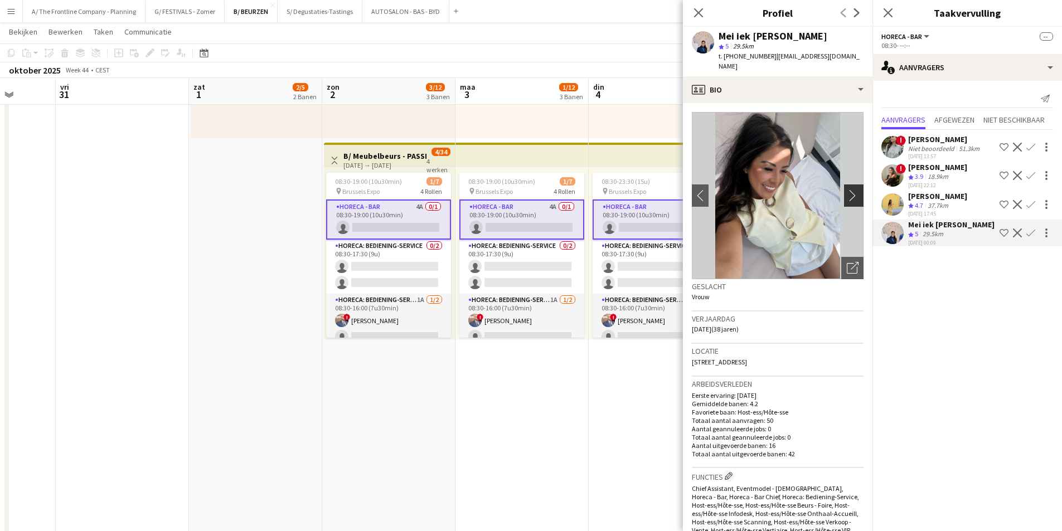
click at [847, 190] on app-icon "chevron-right" at bounding box center [855, 196] width 17 height 12
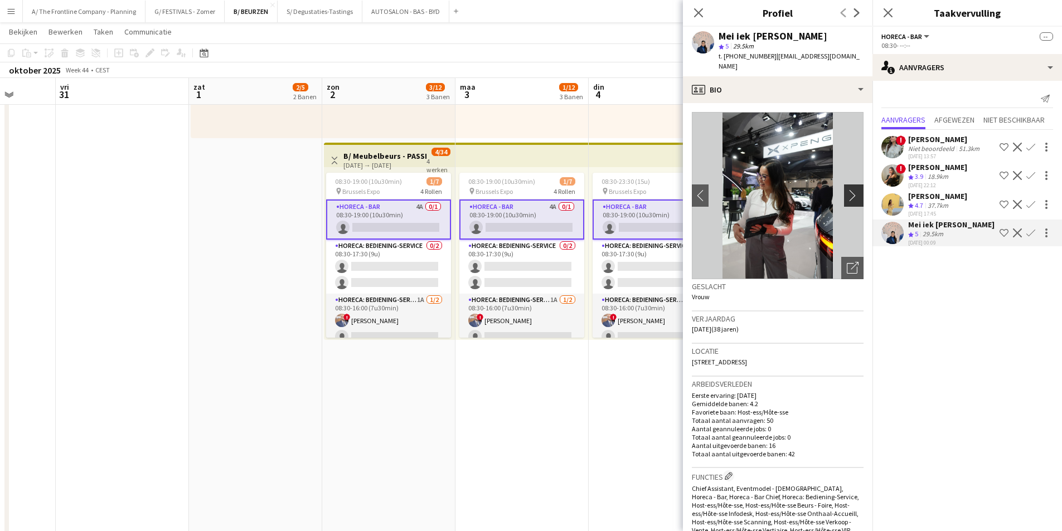
click at [847, 190] on app-icon "chevron-right" at bounding box center [855, 196] width 17 height 12
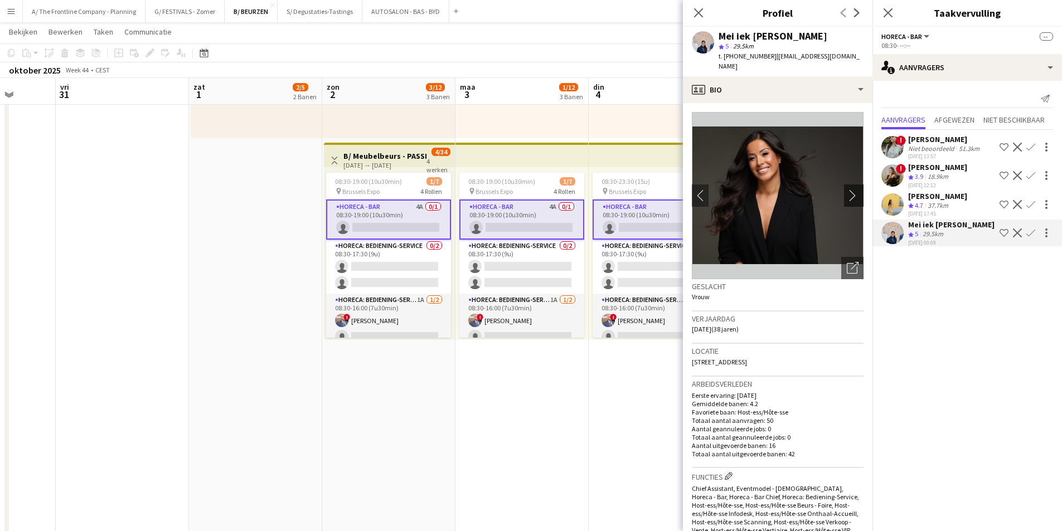
click at [847, 190] on app-icon "chevron-right" at bounding box center [855, 196] width 17 height 12
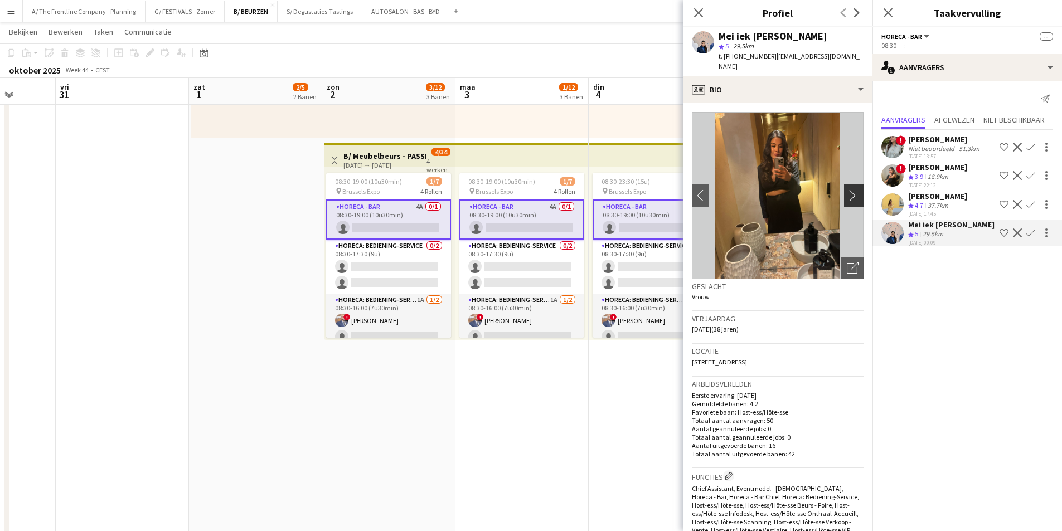
click at [847, 190] on app-icon "chevron-right" at bounding box center [855, 196] width 17 height 12
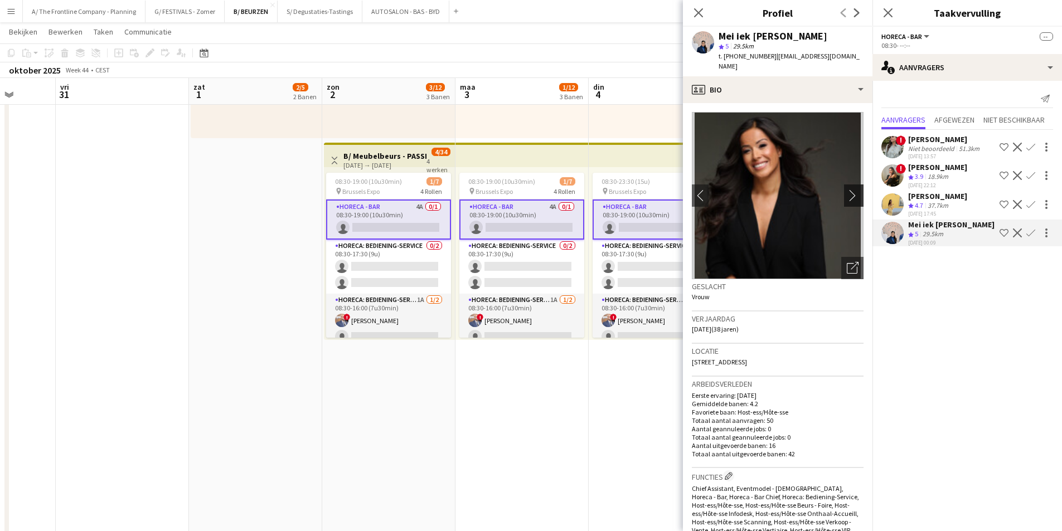
click at [847, 190] on app-icon "chevron-right" at bounding box center [855, 196] width 17 height 12
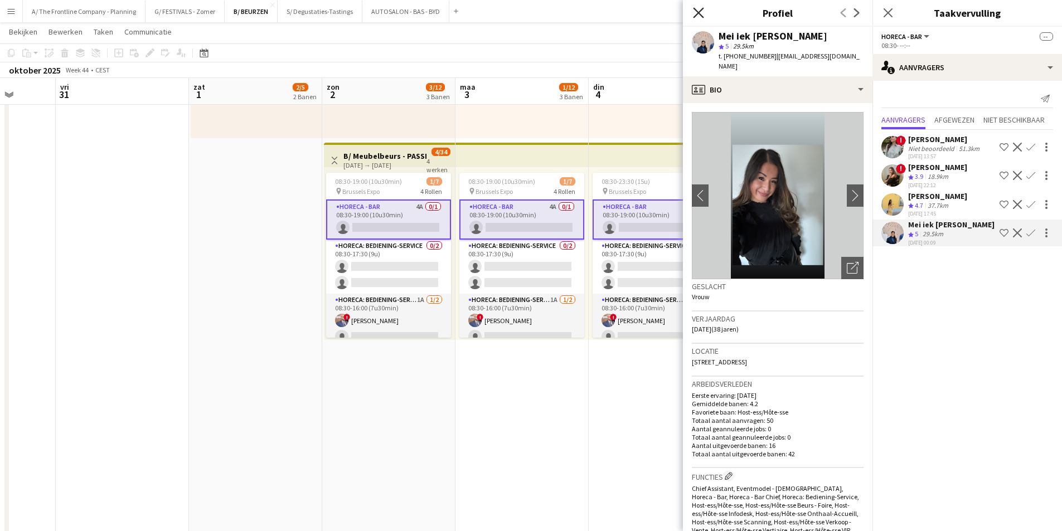
click at [698, 12] on icon at bounding box center [698, 12] width 11 height 11
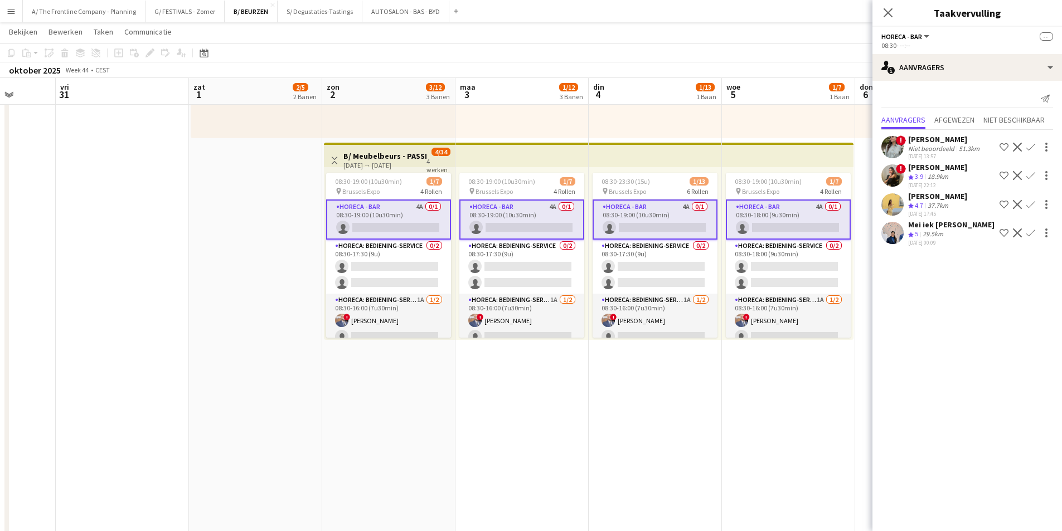
click at [919, 225] on div "Mei iek [PERSON_NAME]" at bounding box center [951, 225] width 86 height 10
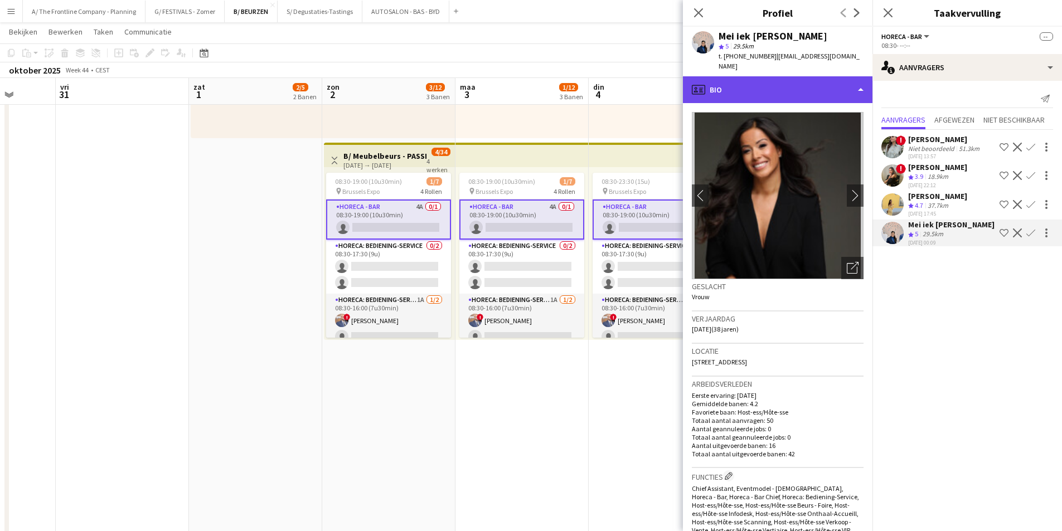
click at [792, 81] on div "profile Bio" at bounding box center [778, 89] width 190 height 27
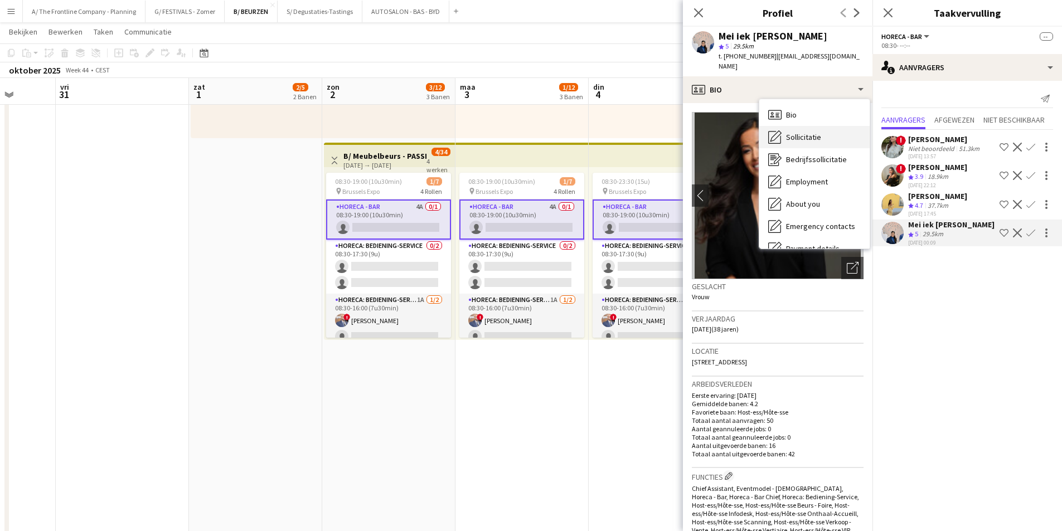
click at [796, 132] on span "Sollicitatie" at bounding box center [803, 137] width 35 height 10
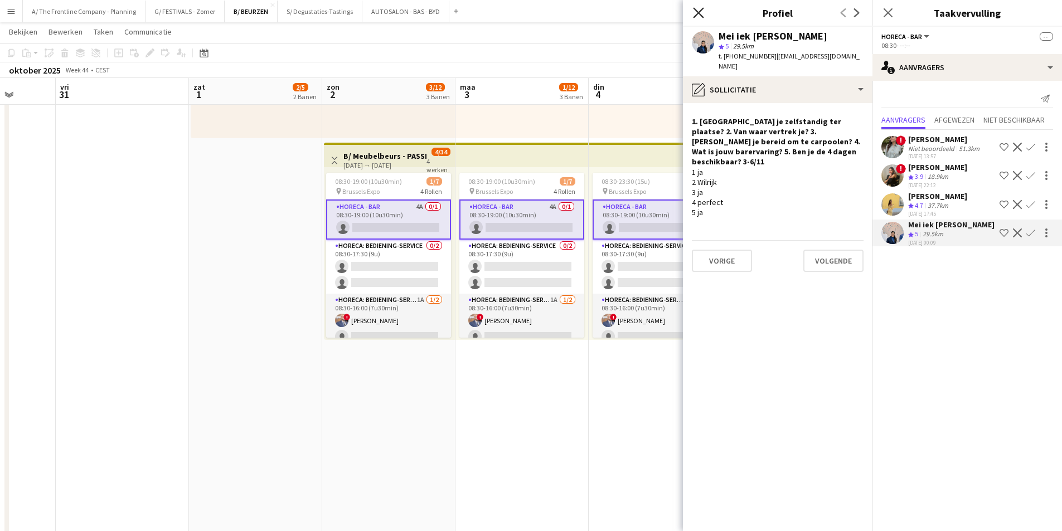
click at [698, 13] on icon "Sluit pop-in" at bounding box center [698, 12] width 11 height 11
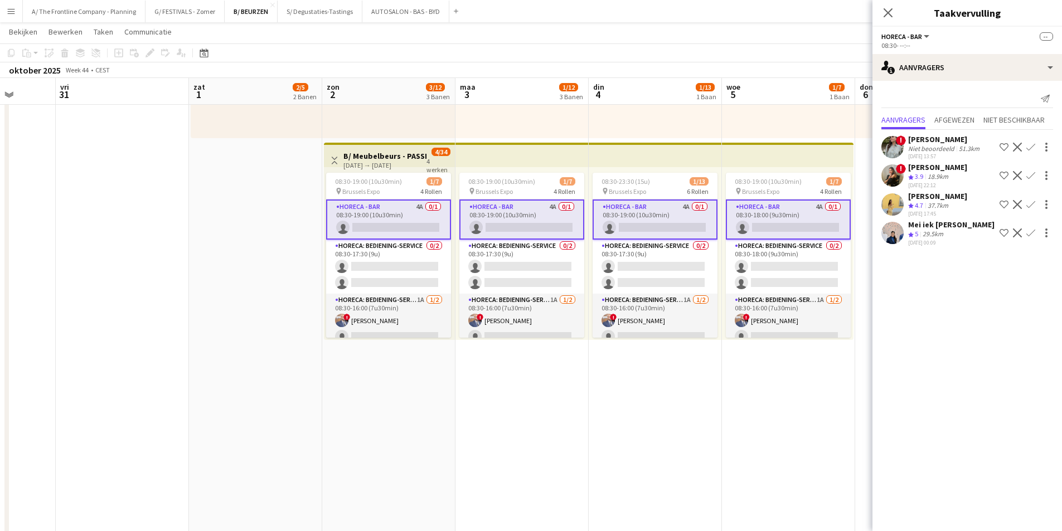
click at [916, 195] on div "[PERSON_NAME]" at bounding box center [937, 196] width 59 height 10
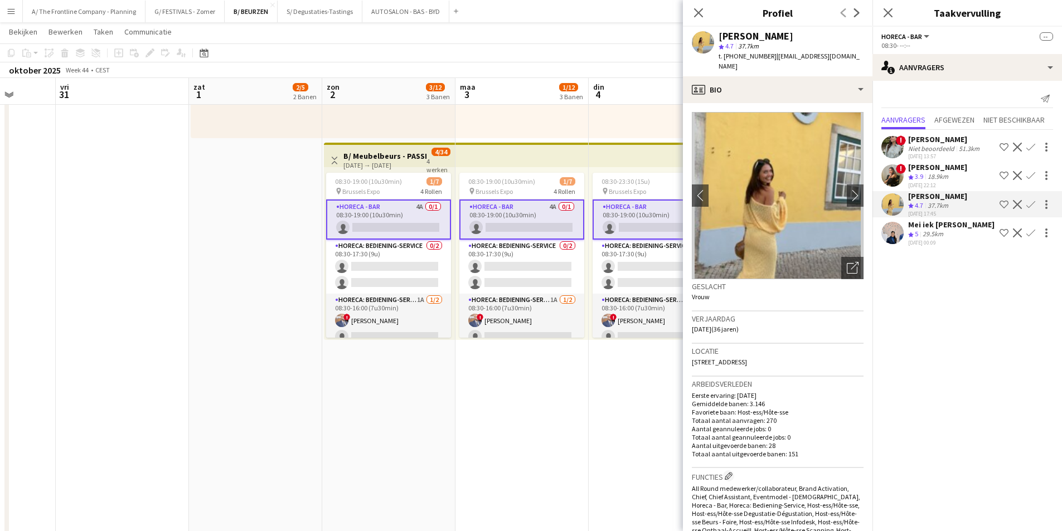
drag, startPoint x: 700, startPoint y: 10, endPoint x: 792, endPoint y: 8, distance: 92.0
click at [701, 10] on icon "Sluit pop-in" at bounding box center [698, 12] width 9 height 9
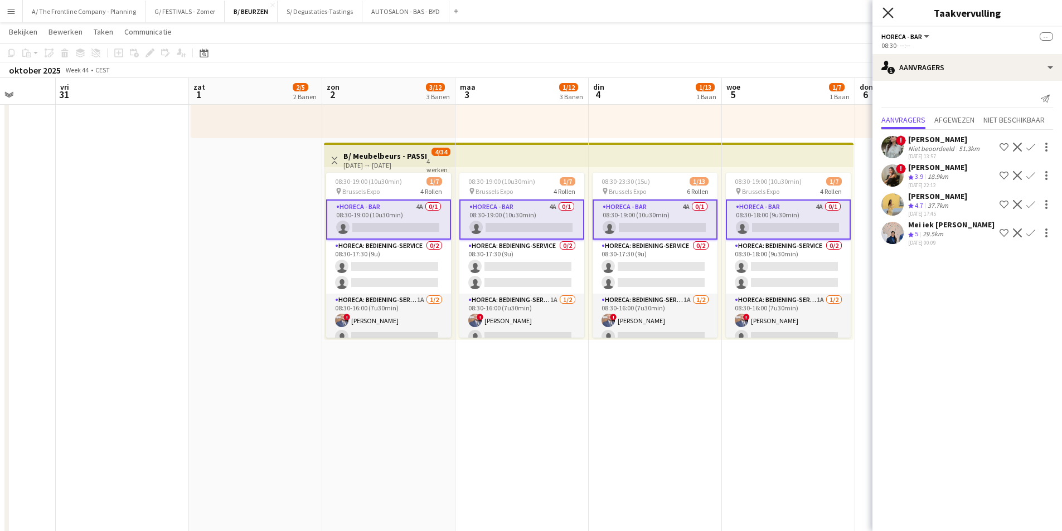
click at [892, 12] on icon "Sluit pop-in" at bounding box center [888, 12] width 11 height 11
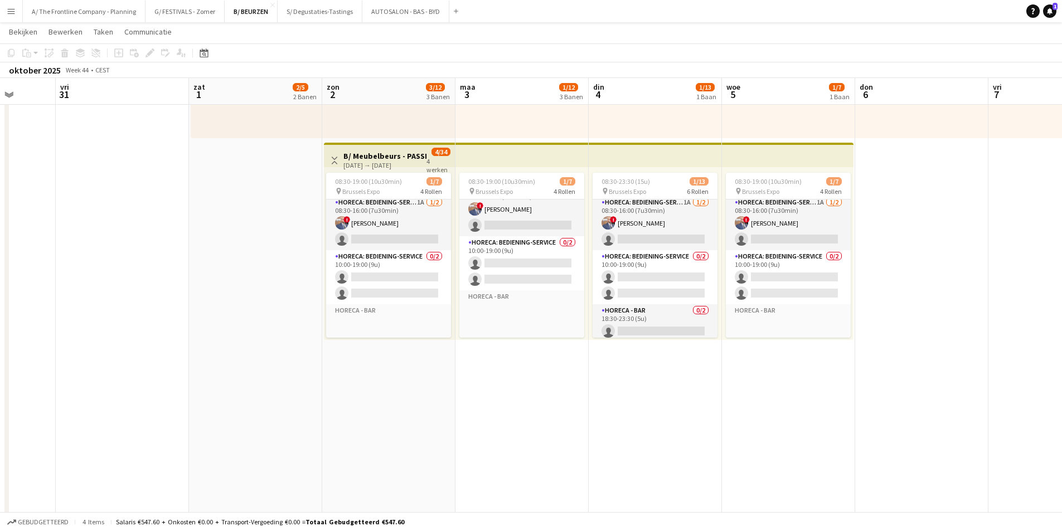
scroll to position [112, 0]
